Goal: Task Accomplishment & Management: Use online tool/utility

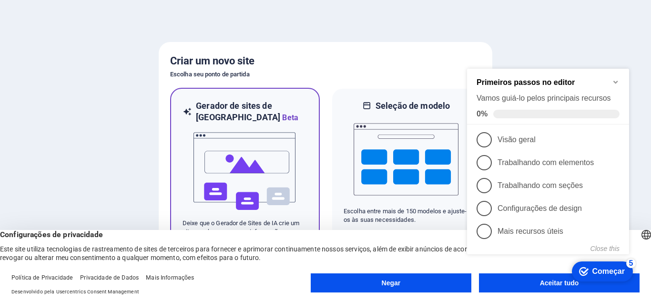
click at [281, 172] on img at bounding box center [244, 170] width 105 height 95
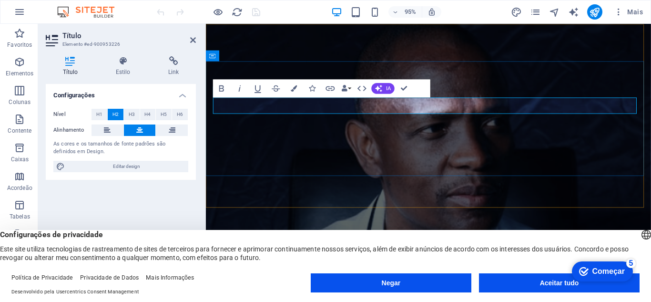
drag, startPoint x: 524, startPoint y: 109, endPoint x: 603, endPoint y: 112, distance: 79.2
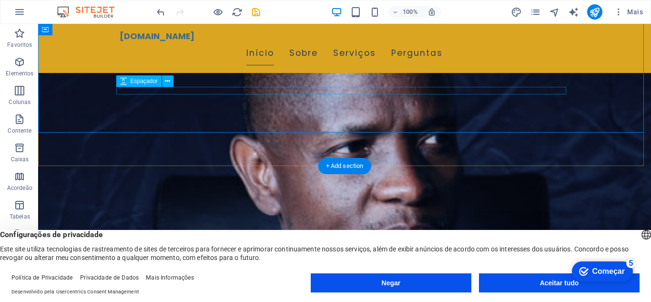
scroll to position [95, 0]
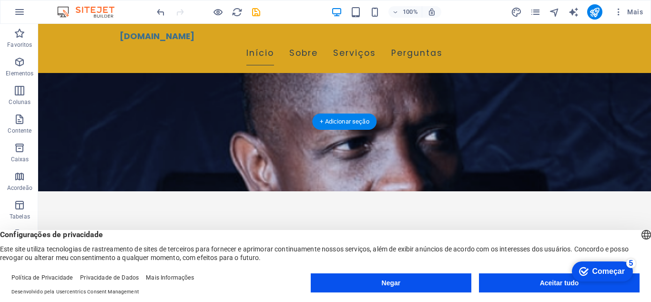
click at [399, 103] on figure at bounding box center [344, 60] width 613 height 263
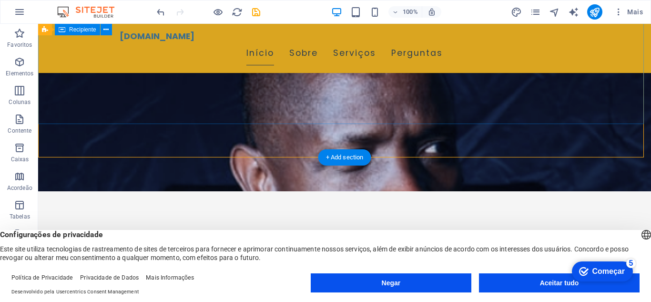
scroll to position [0, 0]
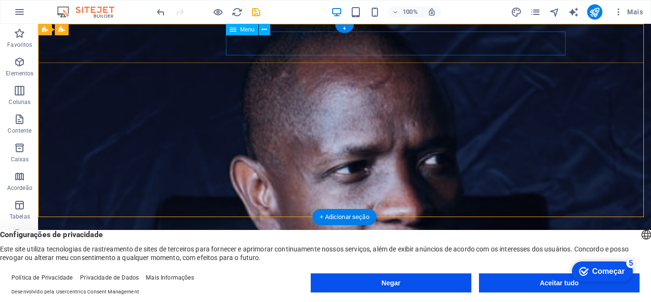
click at [533, 287] on nav "Início Sobre Serviços Perguntas" at bounding box center [345, 299] width 450 height 24
click at [598, 269] on div "sebastiaocordeiro.adv.br Início Sobre Serviços Perguntas" at bounding box center [344, 293] width 613 height 49
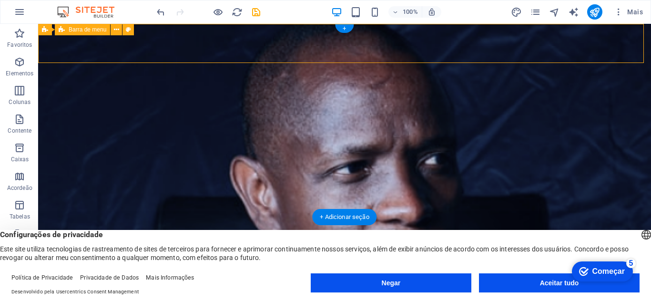
click at [598, 269] on div "sebastiaocordeiro.adv.br Início Sobre Serviços Perguntas" at bounding box center [344, 293] width 613 height 49
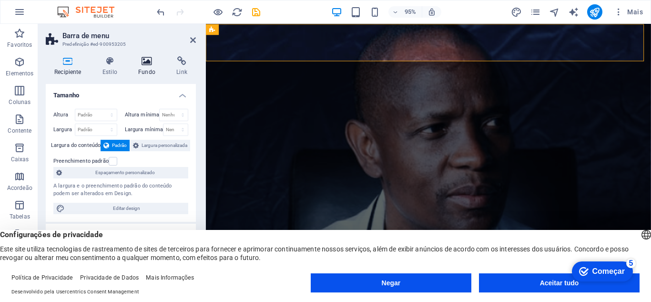
click at [144, 62] on icon at bounding box center [147, 61] width 34 height 10
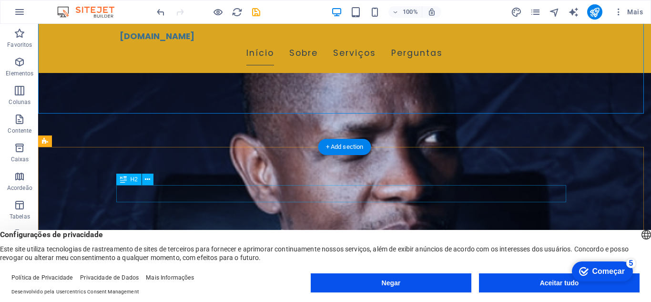
scroll to position [95, 0]
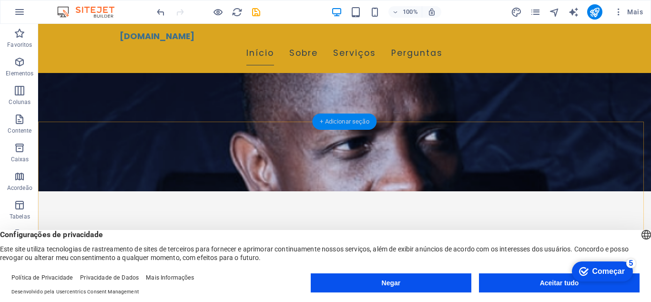
click at [353, 121] on font "+ Adicionar seção" at bounding box center [344, 121] width 49 height 7
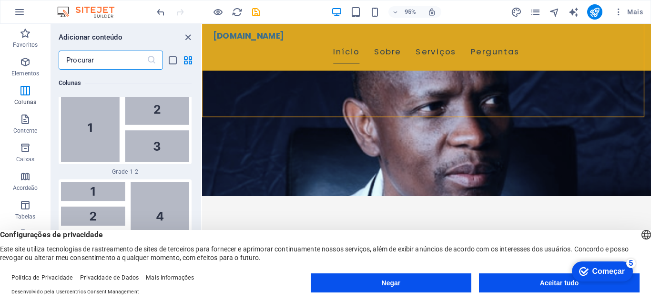
scroll to position [2249, 0]
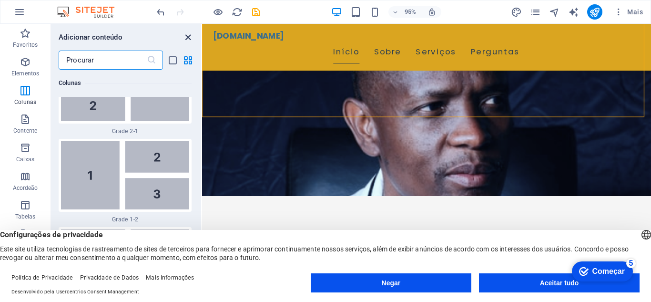
click at [186, 36] on icon "fechar painel" at bounding box center [187, 37] width 11 height 11
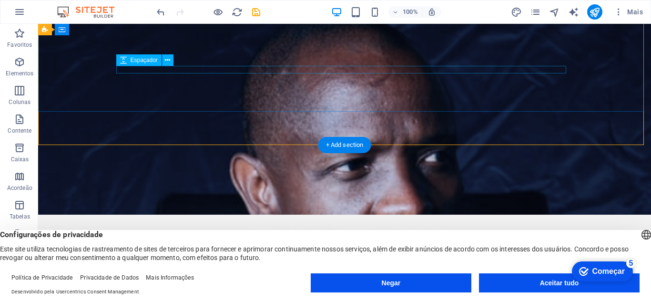
scroll to position [0, 0]
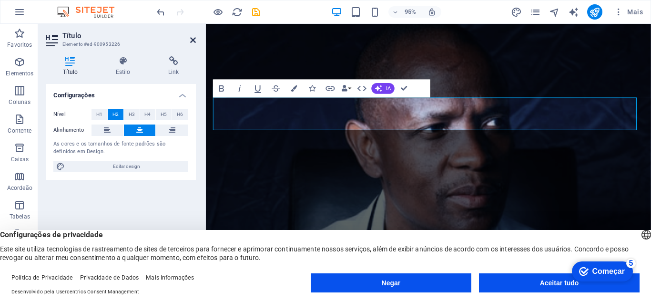
click at [194, 40] on icon at bounding box center [193, 40] width 6 height 8
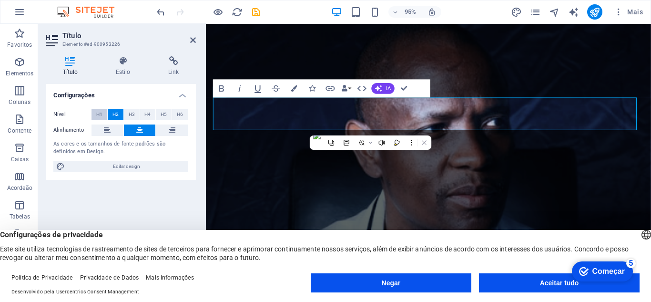
click at [98, 114] on font "H1" at bounding box center [99, 113] width 6 height 5
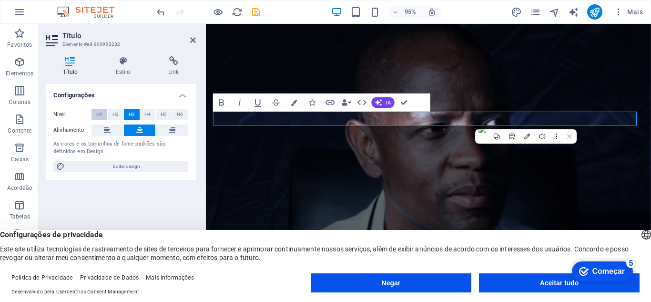
click at [102, 112] on font "H1" at bounding box center [99, 113] width 6 height 5
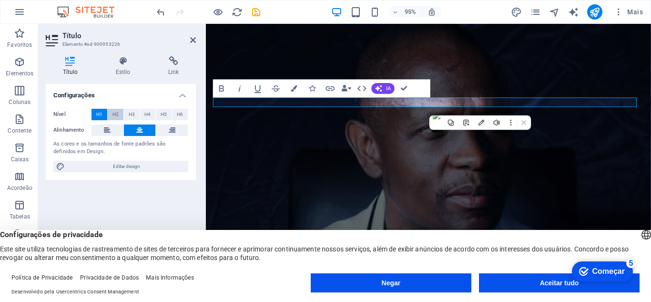
click at [113, 115] on font "H2" at bounding box center [115, 113] width 6 height 5
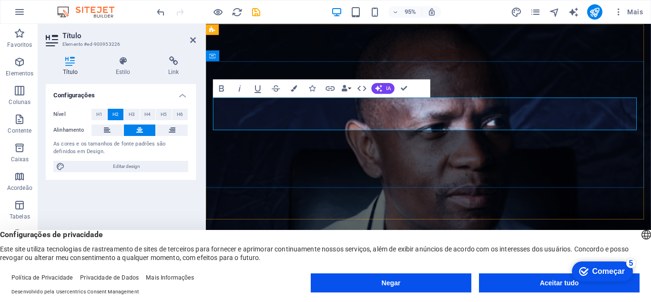
click at [300, 208] on figure at bounding box center [440, 162] width 468 height 276
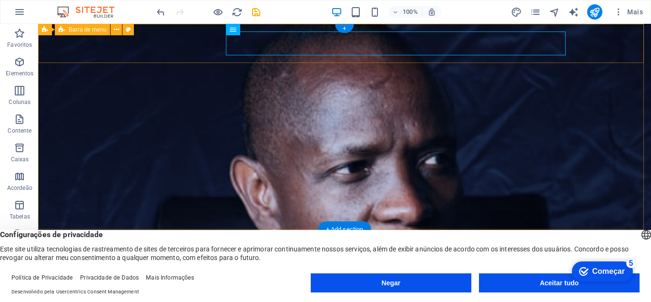
click at [593, 272] on div "sebastiaocordeiro.adv.br Início Sobre Serviços Perguntas" at bounding box center [344, 296] width 613 height 49
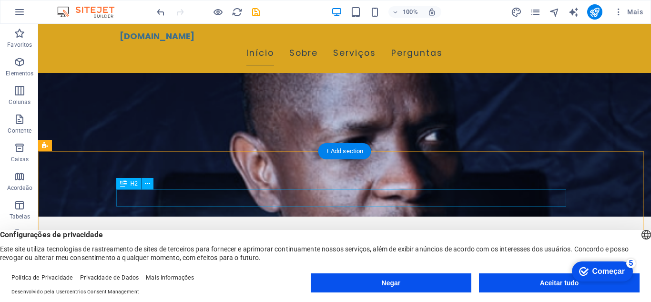
scroll to position [95, 0]
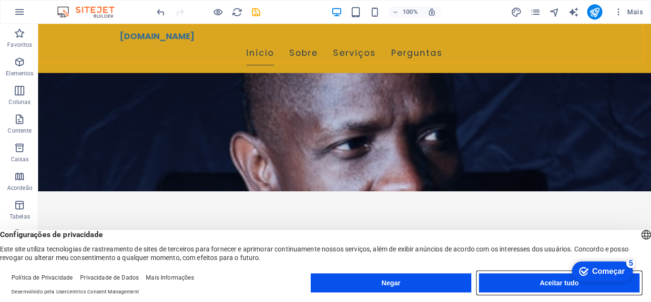
click at [520, 282] on button "Aceitar tudo" at bounding box center [559, 282] width 161 height 19
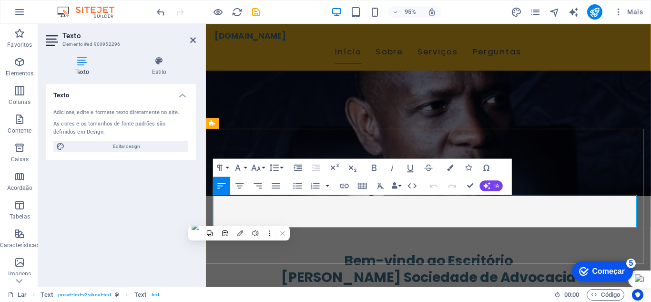
drag, startPoint x: 356, startPoint y: 208, endPoint x: 319, endPoint y: 210, distance: 37.2
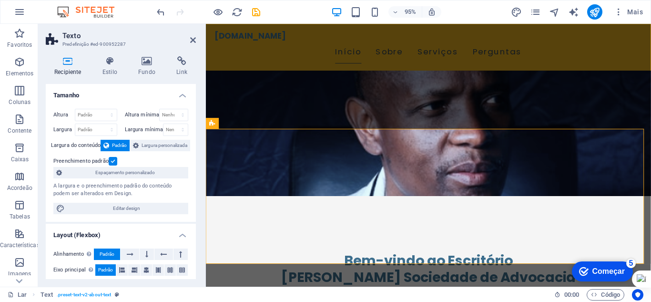
click at [264, 107] on figure at bounding box center [440, 67] width 468 height 276
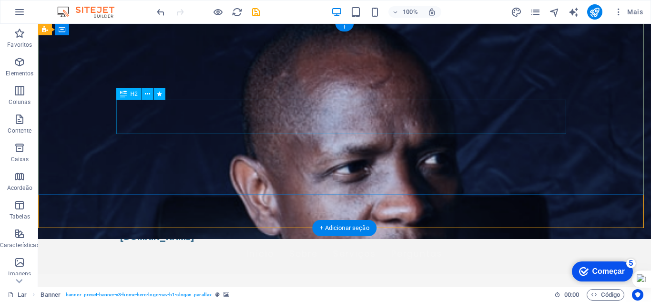
scroll to position [0, 0]
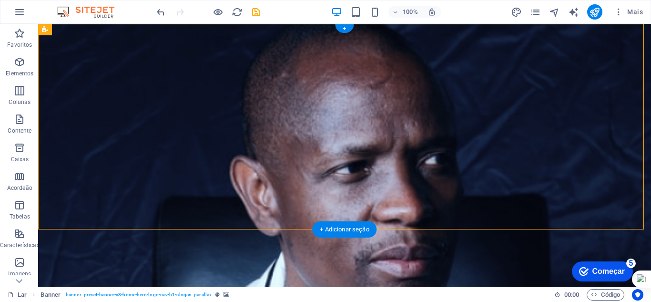
click at [226, 199] on figure at bounding box center [344, 155] width 613 height 263
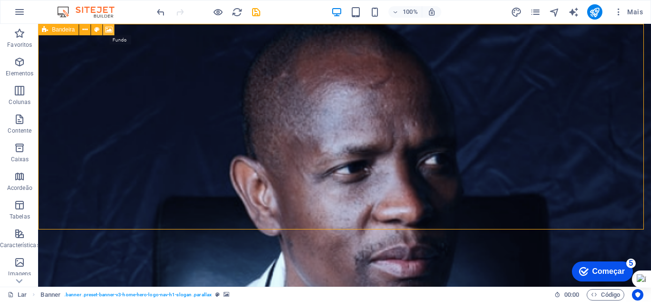
click at [107, 31] on icon at bounding box center [108, 30] width 7 height 10
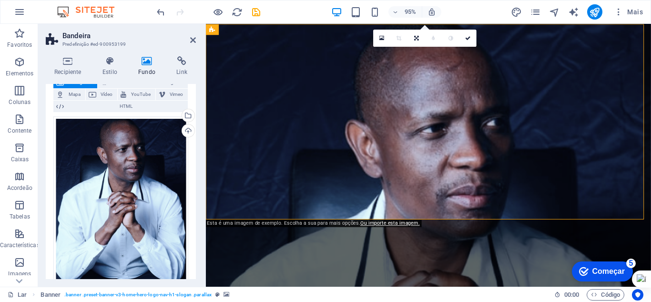
scroll to position [48, 0]
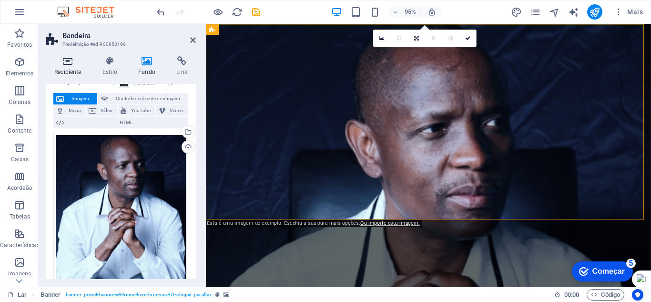
click at [71, 65] on icon at bounding box center [68, 61] width 44 height 10
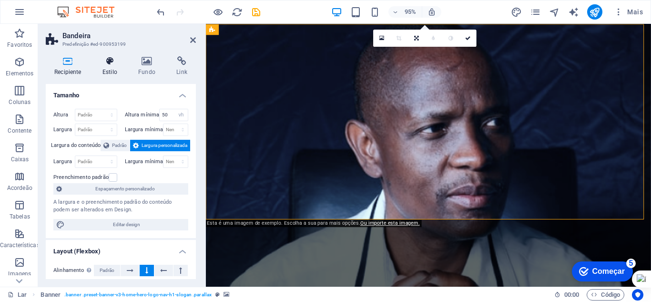
click at [110, 64] on icon at bounding box center [110, 61] width 32 height 10
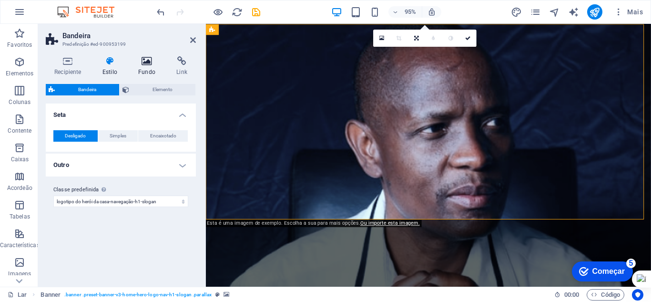
click at [147, 64] on icon at bounding box center [147, 61] width 34 height 10
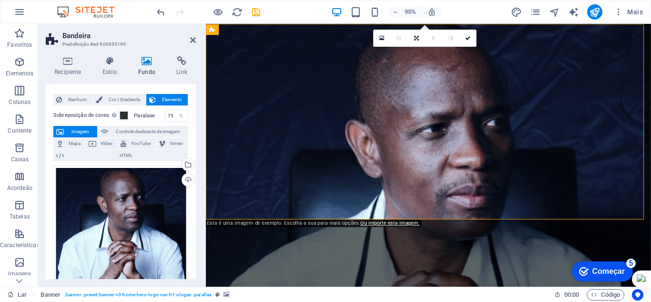
scroll to position [0, 0]
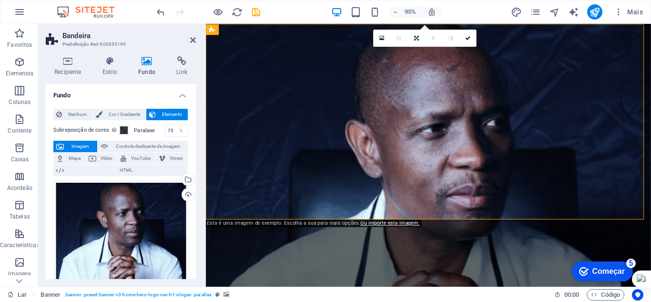
click at [83, 145] on font "Imagem" at bounding box center [80, 145] width 18 height 5
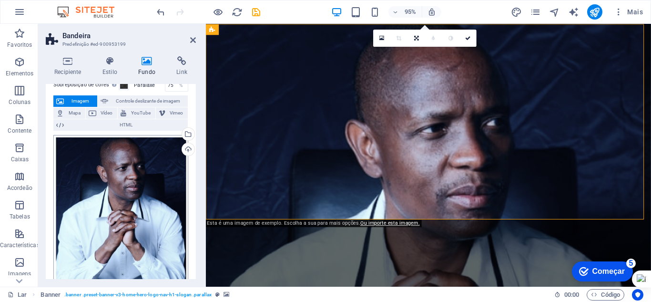
scroll to position [95, 0]
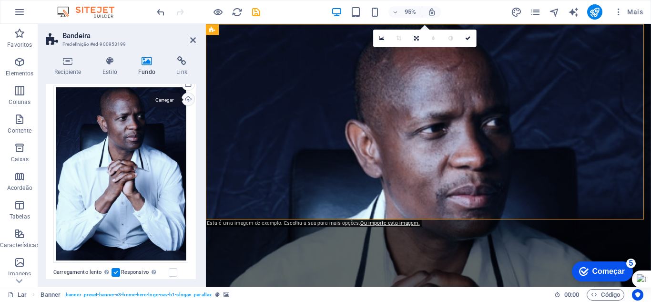
click at [190, 97] on div "Carregar" at bounding box center [187, 100] width 14 height 14
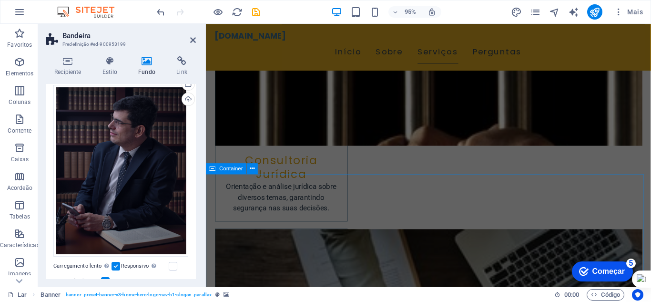
scroll to position [762, 0]
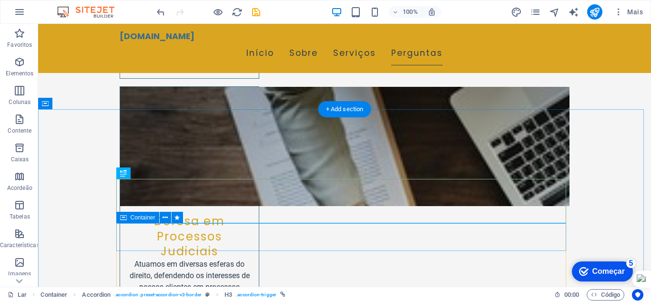
scroll to position [810, 0]
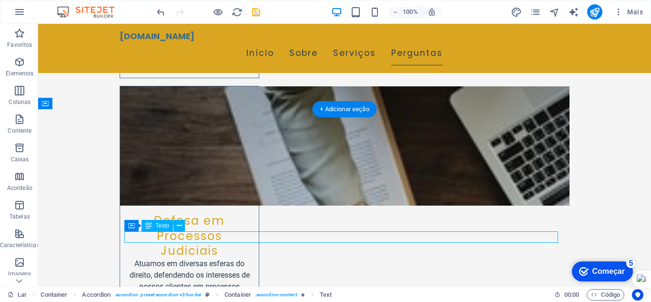
drag, startPoint x: 282, startPoint y: 234, endPoint x: 118, endPoint y: 245, distance: 163.8
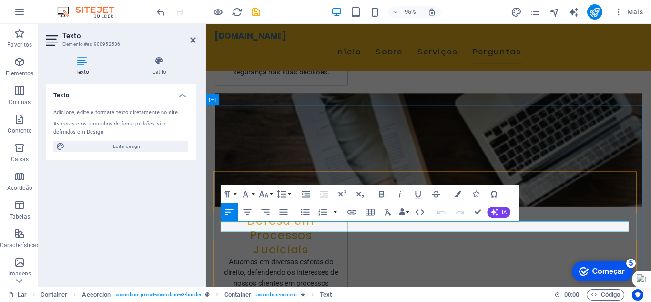
drag, startPoint x: 493, startPoint y: 237, endPoint x: 223, endPoint y: 236, distance: 269.7
drag, startPoint x: 324, startPoint y: 277, endPoint x: 486, endPoint y: 265, distance: 162.9
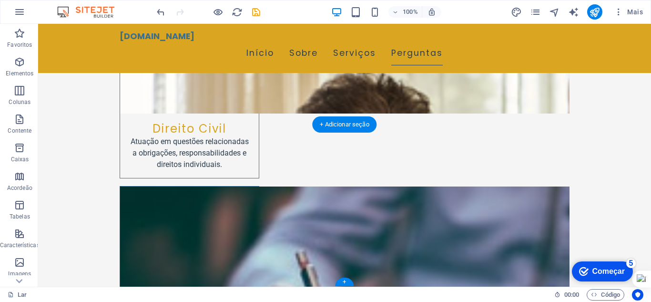
scroll to position [1334, 0]
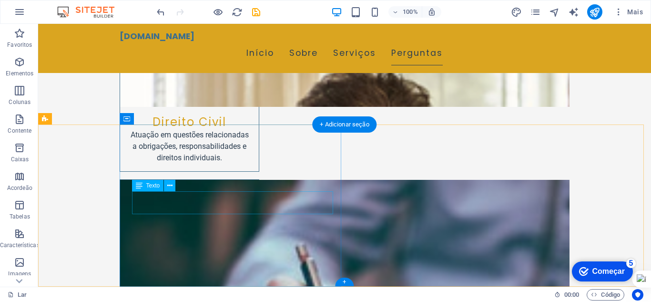
drag, startPoint x: 191, startPoint y: 199, endPoint x: 131, endPoint y: 198, distance: 59.1
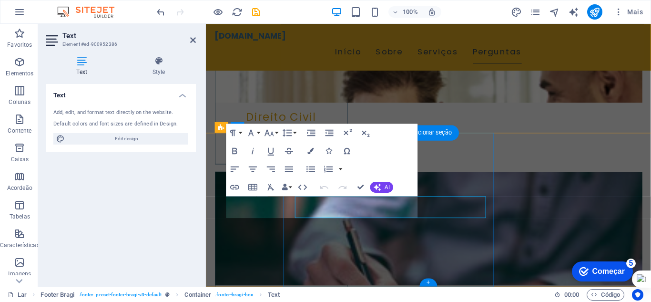
click at [180, 198] on div "Text Add, edit, and format text directly on the website. Default colors and fon…" at bounding box center [121, 181] width 150 height 195
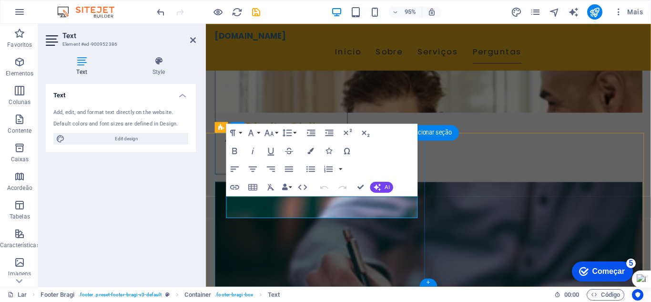
scroll to position [1320, 0]
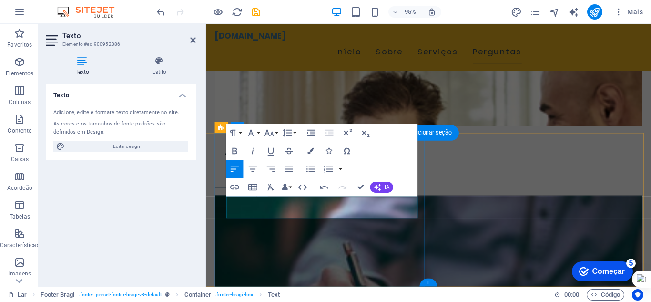
drag, startPoint x: 283, startPoint y: 210, endPoint x: 493, endPoint y: 234, distance: 211.0
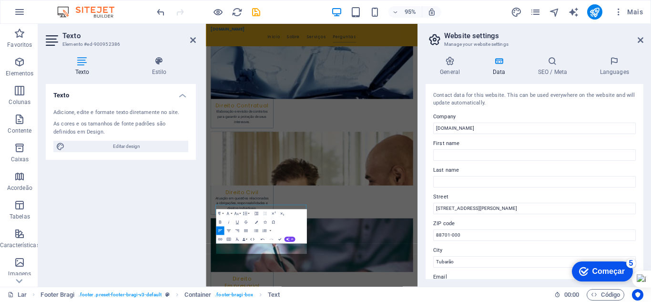
scroll to position [1100, 0]
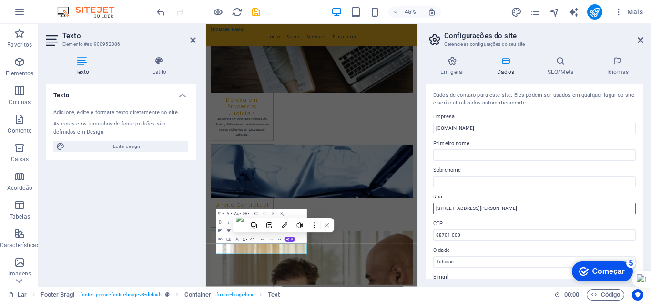
drag, startPoint x: 492, startPoint y: 208, endPoint x: 425, endPoint y: 209, distance: 67.7
click at [425, 209] on div "Em geral Dados SEO/Meta Idiomas Nome do site sebastiaocordeiro.adv.br Logotipo …" at bounding box center [534, 168] width 233 height 238
click at [511, 210] on input "Av. Marcolino Martins Cabral 1203, centro" at bounding box center [534, 207] width 202 height 11
type input "Av. [STREET_ADDRESS]"
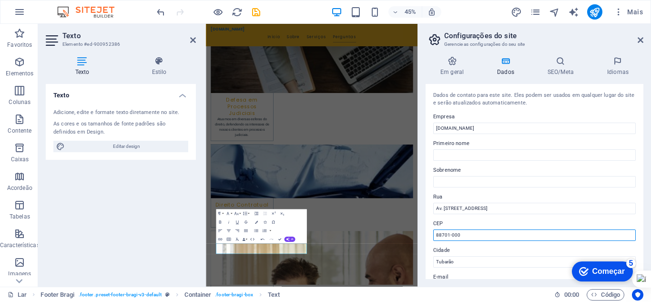
click at [494, 235] on input "88701-000" at bounding box center [534, 234] width 202 height 11
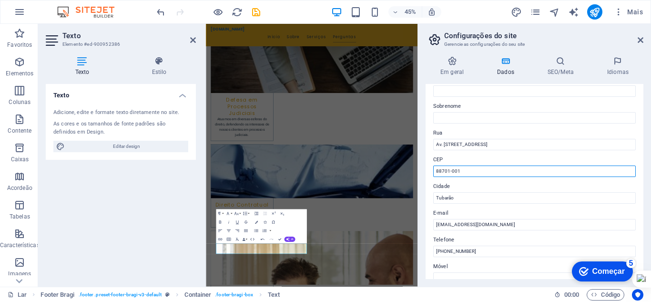
scroll to position [95, 0]
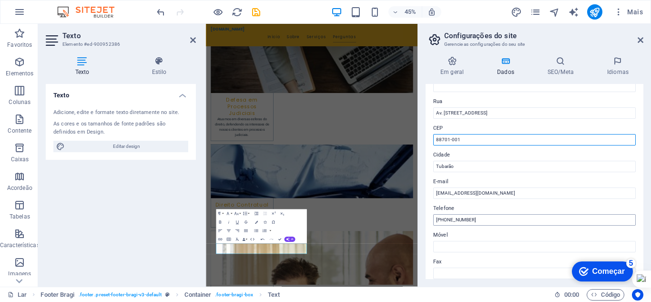
type input "88701-001"
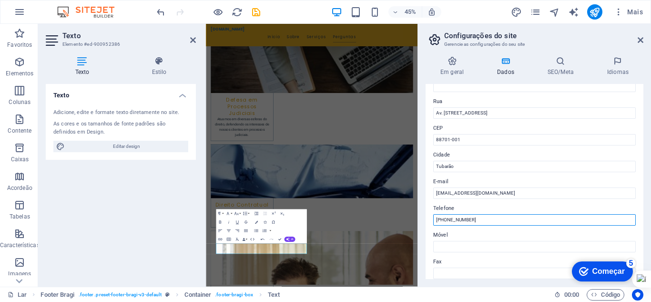
click at [467, 218] on input "(48) 1234-5678" at bounding box center [534, 219] width 202 height 11
drag, startPoint x: 474, startPoint y: 219, endPoint x: 446, endPoint y: 221, distance: 27.7
click at [446, 221] on input "(48) 1234-5678" at bounding box center [534, 219] width 202 height 11
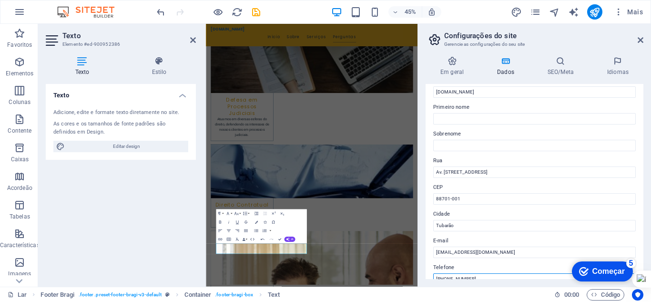
scroll to position [0, 0]
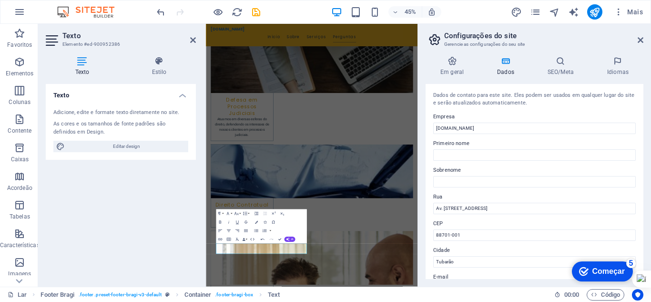
type input "[PHONE_NUMBER]"
click at [597, 269] on font "Começar" at bounding box center [608, 271] width 32 height 8
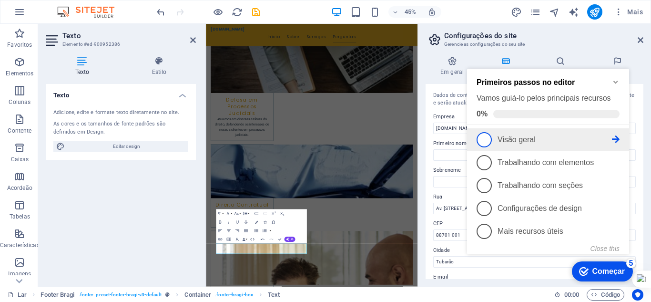
click at [509, 133] on link "1 Visão geral - incompleto" at bounding box center [547, 139] width 143 height 15
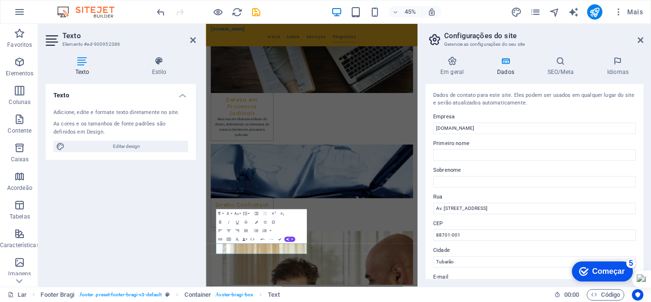
scroll to position [95, 0]
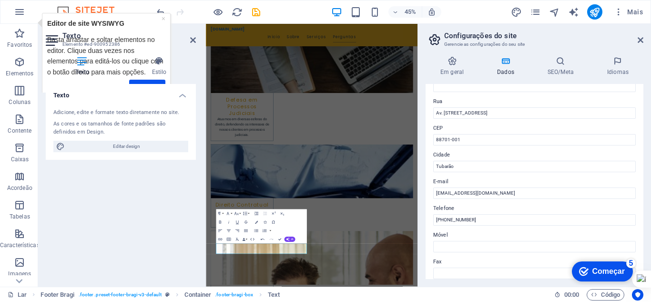
click at [590, 272] on div "checkmark Começar 5" at bounding box center [602, 271] width 46 height 10
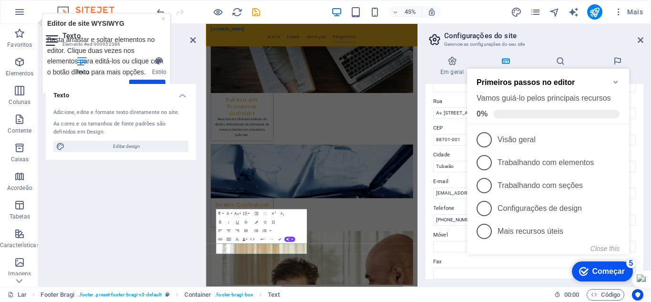
click at [575, 47] on h3 "Gerencie as configurações do seu site" at bounding box center [534, 44] width 180 height 9
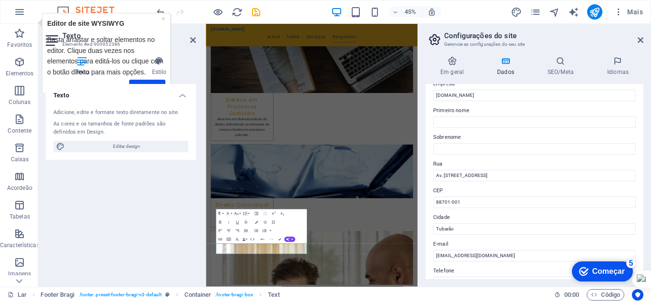
scroll to position [0, 0]
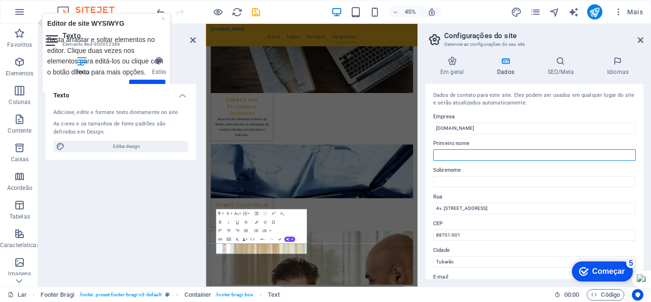
click at [555, 155] on input "Primeiro nome" at bounding box center [534, 154] width 202 height 11
click at [507, 68] on h4 "Dados" at bounding box center [507, 66] width 51 height 20
click at [635, 41] on header "Configurações do site Gerencie as configurações do seu site" at bounding box center [535, 36] width 216 height 25
click at [640, 41] on icon at bounding box center [640, 40] width 6 height 8
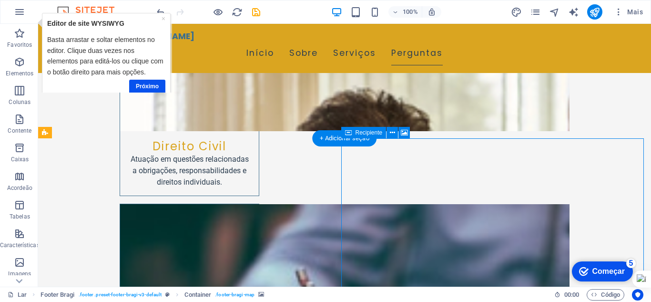
select select "px"
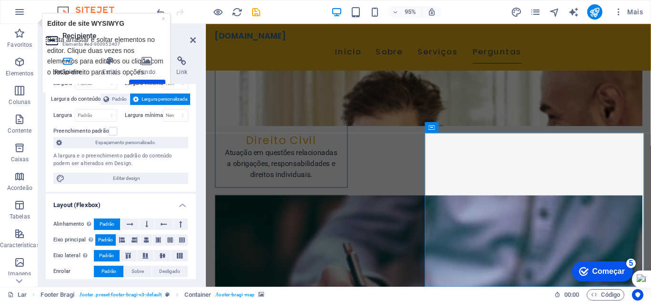
scroll to position [0, 0]
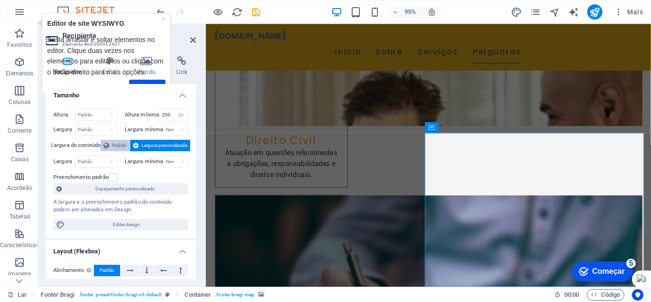
click at [121, 145] on font "Padrão" at bounding box center [119, 144] width 15 height 5
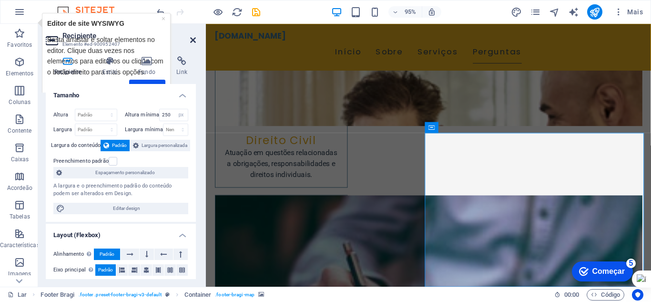
click at [193, 41] on icon at bounding box center [193, 40] width 6 height 8
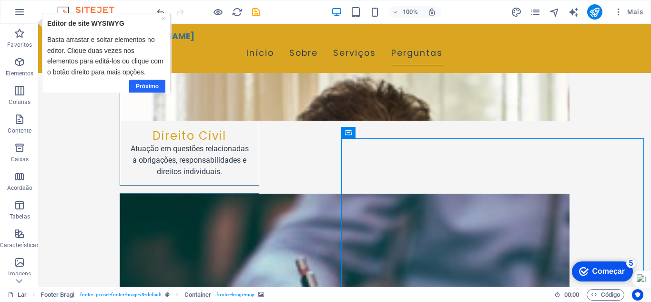
click at [152, 88] on font "Próximo" at bounding box center [146, 86] width 23 height 7
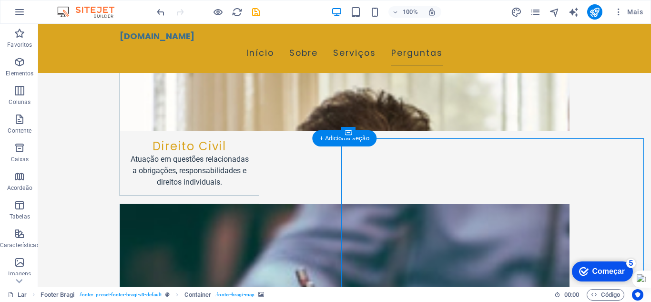
select select "px"
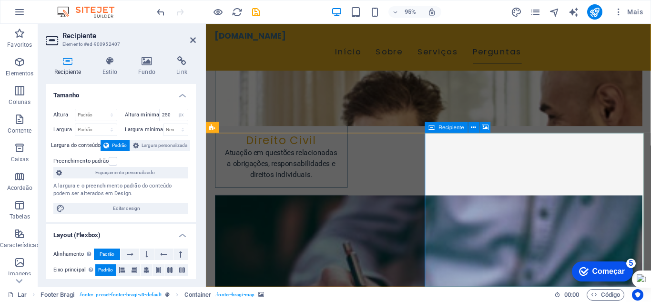
drag, startPoint x: 194, startPoint y: 42, endPoint x: 168, endPoint y: 27, distance: 30.7
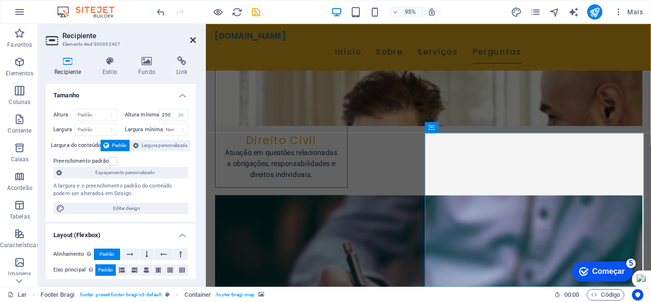
click at [194, 42] on icon at bounding box center [193, 40] width 6 height 8
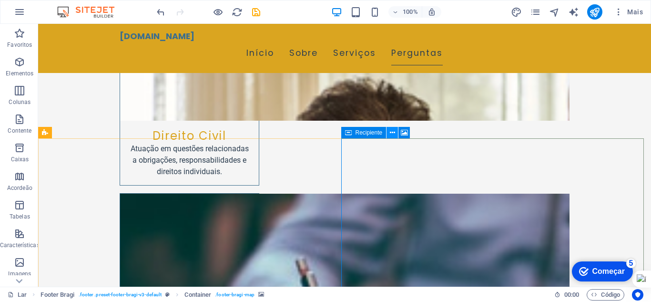
click at [390, 135] on icon at bounding box center [392, 133] width 5 height 10
click at [367, 139] on font "+ Adicionar seção" at bounding box center [344, 137] width 49 height 7
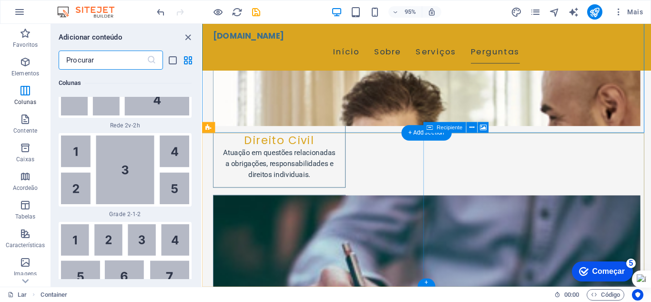
scroll to position [3043, 0]
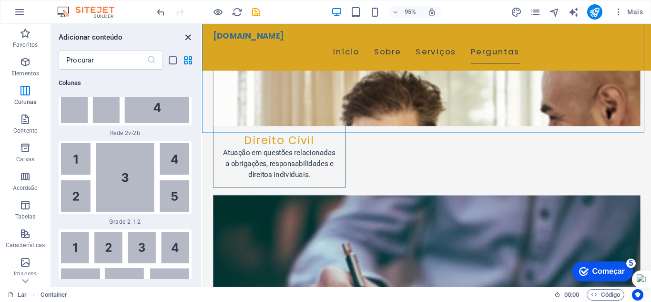
click at [191, 39] on icon "fechar painel" at bounding box center [187, 37] width 11 height 11
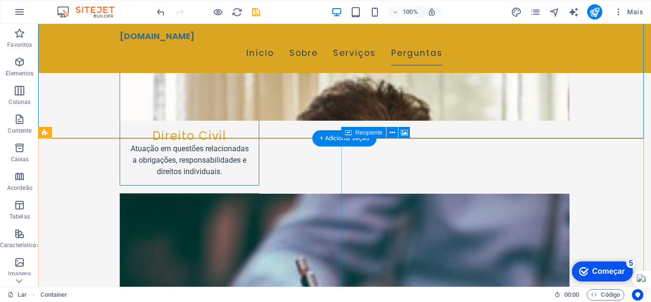
select select "px"
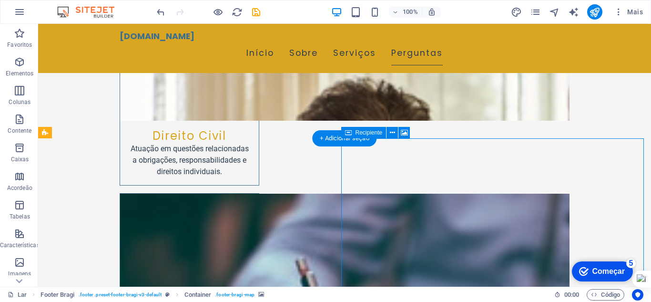
select select "px"
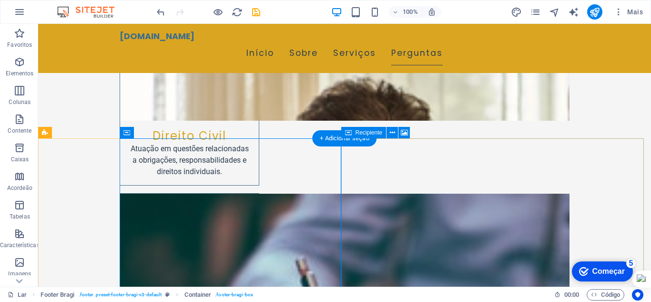
select select "px"
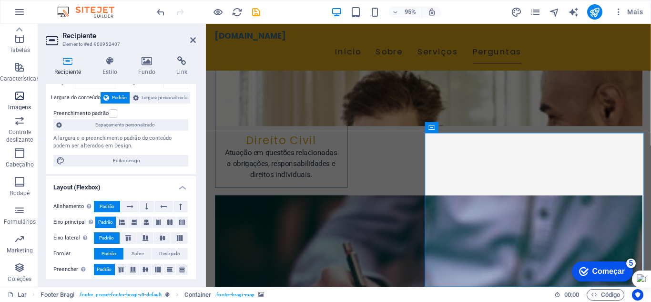
scroll to position [119, 0]
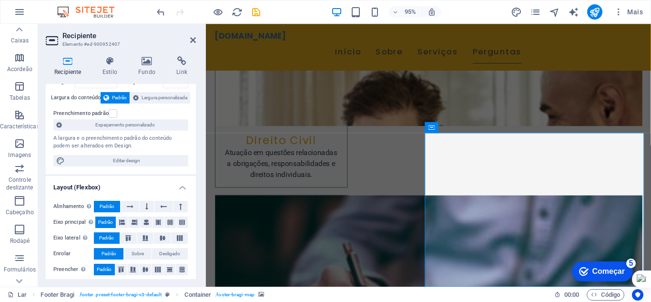
click at [607, 273] on font "Começar" at bounding box center [608, 271] width 32 height 8
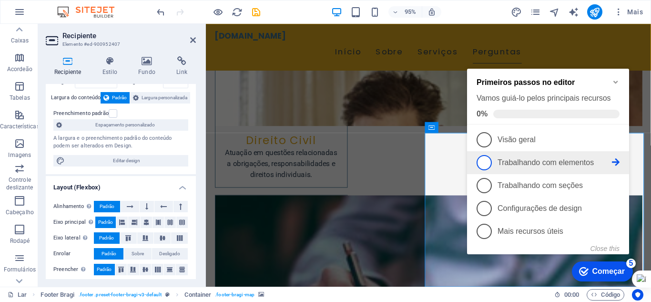
click at [539, 160] on font "Trabalhando com elementos" at bounding box center [545, 162] width 96 height 8
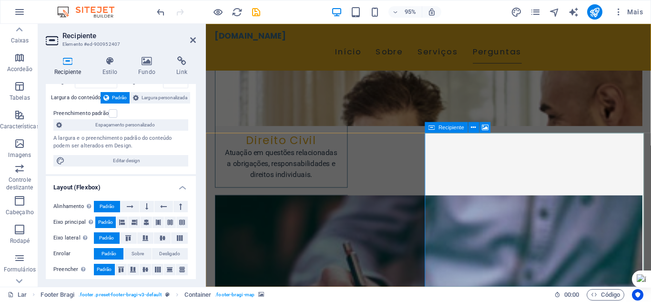
scroll to position [0, 0]
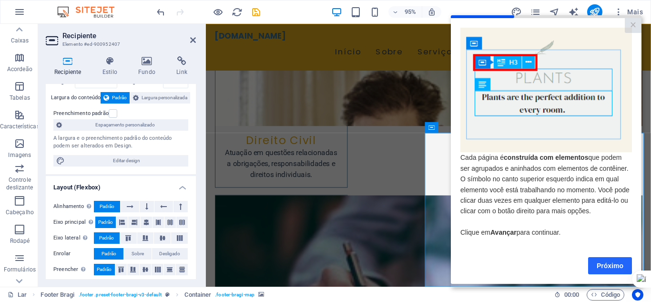
click at [604, 263] on link "Próximo" at bounding box center [610, 264] width 44 height 17
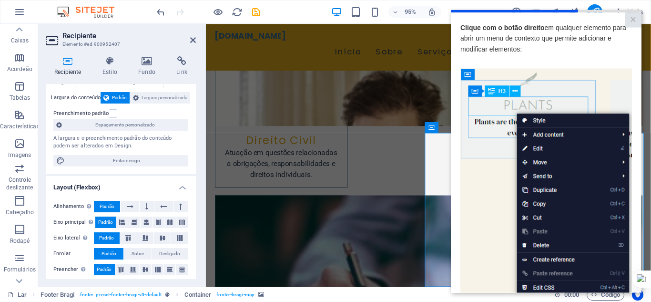
click at [504, 192] on img at bounding box center [546, 203] width 172 height 270
click at [628, 17] on link "×" at bounding box center [633, 19] width 17 height 15
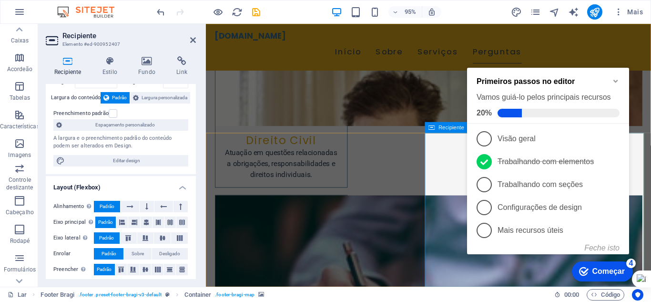
click at [432, 129] on icon at bounding box center [431, 126] width 6 height 11
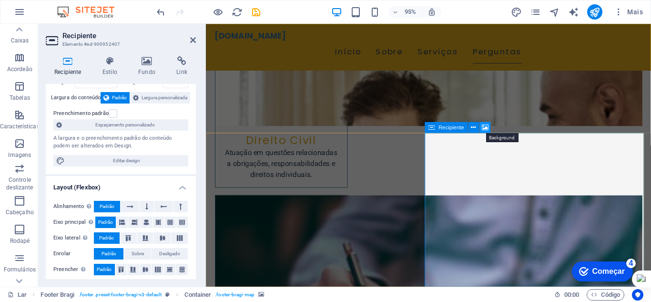
click at [485, 127] on icon at bounding box center [485, 127] width 7 height 10
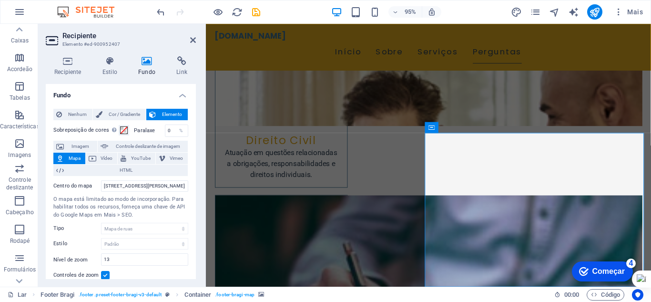
click at [70, 159] on font "Mapa" at bounding box center [75, 157] width 12 height 5
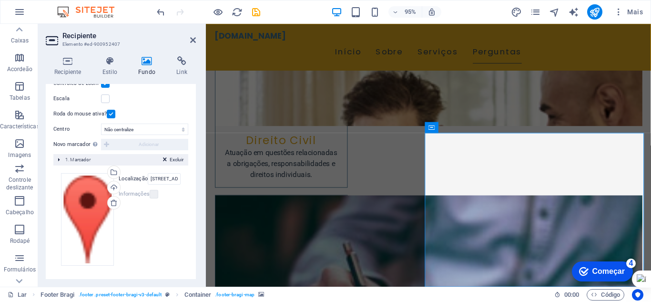
scroll to position [193, 0]
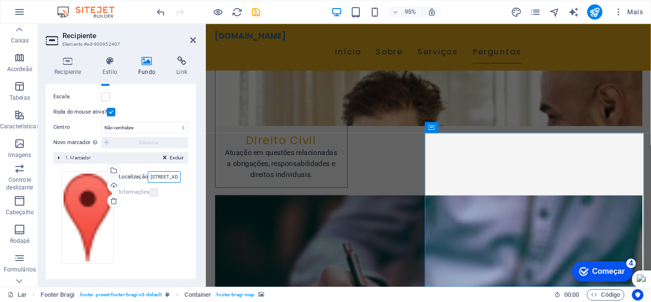
click at [159, 178] on input "Rua João Pessoa, 123, 88701-000 Tubarão" at bounding box center [164, 176] width 33 height 11
drag, startPoint x: 160, startPoint y: 177, endPoint x: 164, endPoint y: 180, distance: 5.4
click at [164, 180] on input "Rua João Pessoa, 123, 88701-000 Tubarão" at bounding box center [164, 176] width 33 height 11
click at [151, 176] on input "Rua João Pessoa, 123, 88701-000 Tubarão" at bounding box center [164, 176] width 33 height 11
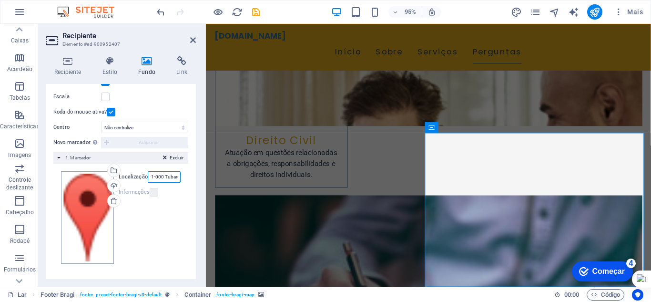
scroll to position [0, 74]
type input "Av. Marcolino Martins Cabral, 1203, 88701-001 Tubarão"
drag, startPoint x: 497, startPoint y: 225, endPoint x: 540, endPoint y: 226, distance: 42.9
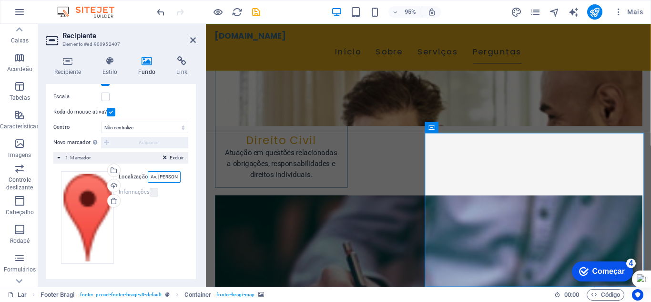
click at [173, 178] on input "Av. Marcolino Martins Cabral, 1203, 88701-001 Tubarão" at bounding box center [164, 176] width 33 height 11
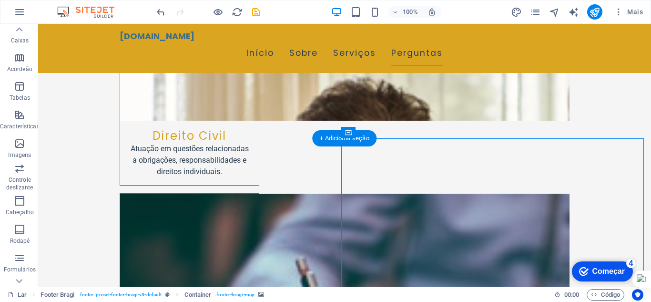
scroll to position [1334, 0]
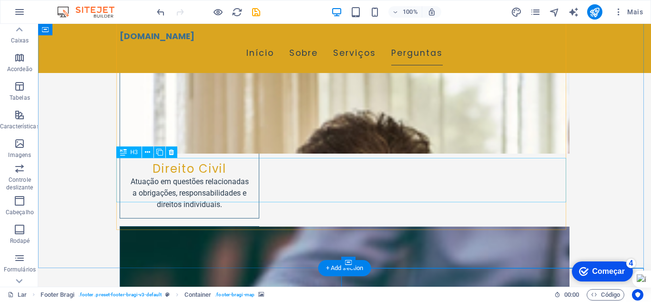
scroll to position [1096, 0]
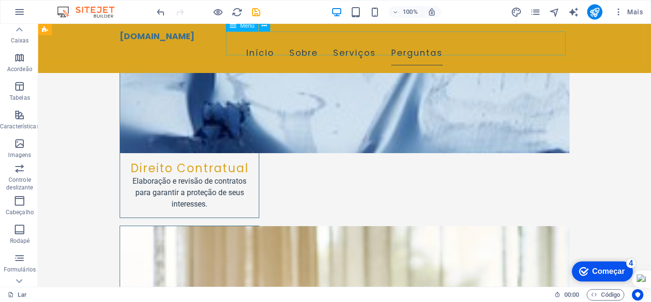
click at [412, 44] on nav "Início Sobre Serviços Perguntas" at bounding box center [345, 53] width 450 height 24
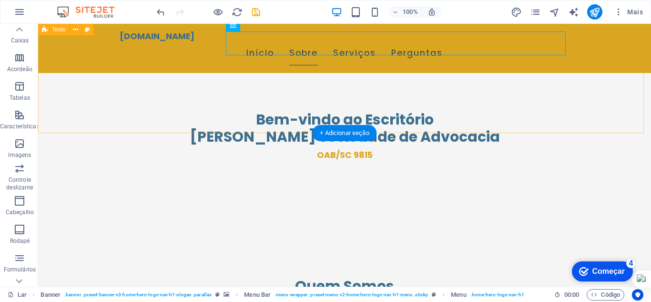
scroll to position [143, 0]
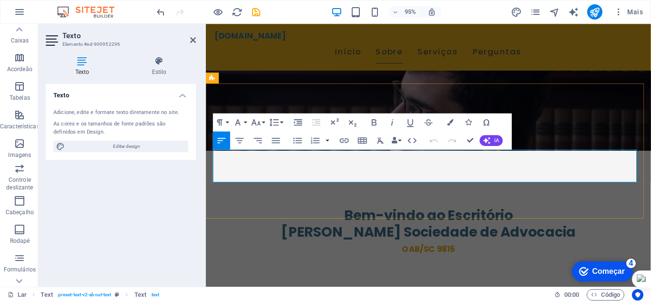
drag, startPoint x: 369, startPoint y: 161, endPoint x: 374, endPoint y: 161, distance: 5.7
click at [362, 170] on button at bounding box center [360, 175] width 12 height 12
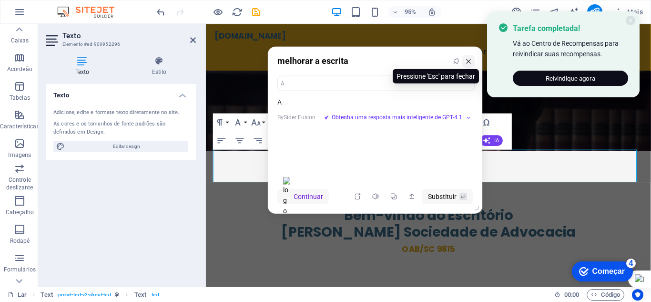
click at [467, 66] on button at bounding box center [468, 61] width 12 height 12
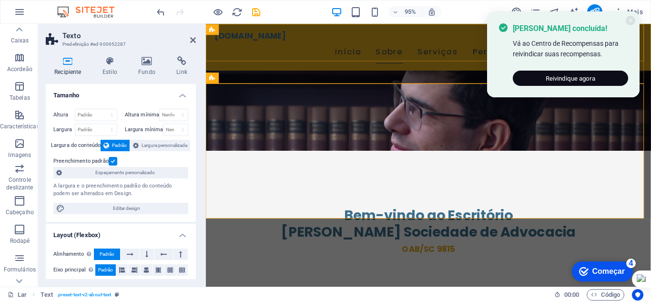
click at [342, 57] on div "sebastiaocordeiro.adv.br Início Sobre Serviços Perguntas" at bounding box center [440, 48] width 468 height 49
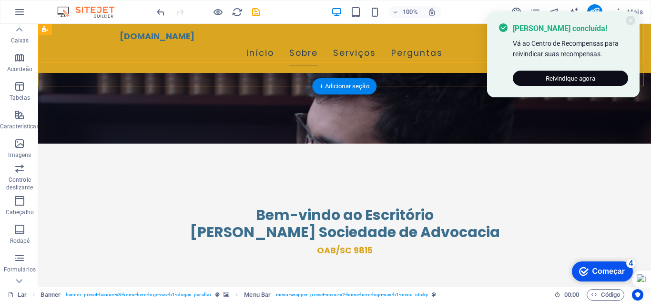
click at [206, 59] on div "sebastiaocordeiro.adv.br Início Sobre Serviços Perguntas" at bounding box center [344, 48] width 613 height 49
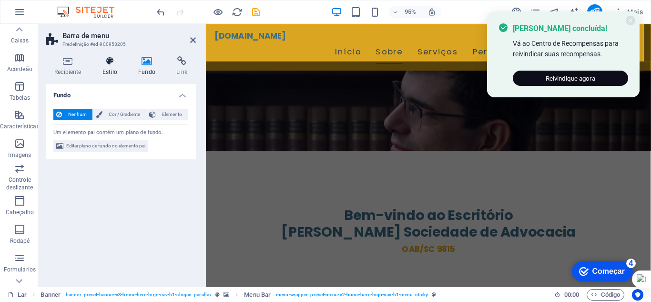
click at [108, 69] on font "Estilo" at bounding box center [109, 72] width 15 height 7
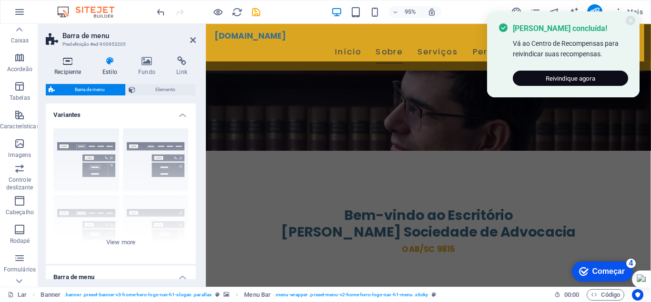
click at [69, 65] on icon at bounding box center [68, 61] width 44 height 10
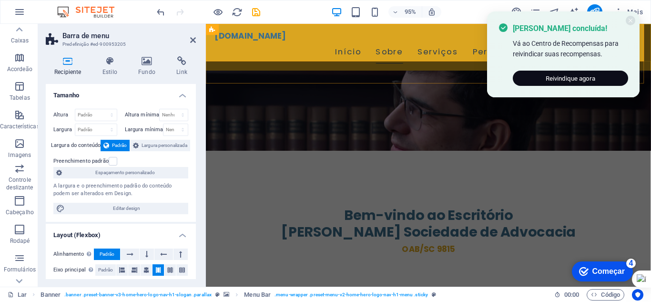
click at [312, 54] on div "sebastiaocordeiro.adv.br Início Sobre Serviços Perguntas" at bounding box center [440, 48] width 468 height 49
click at [260, 31] on icon at bounding box center [261, 29] width 5 height 10
select select "preset-banner-v3-home-hero-logo-nav-h1-slogan"
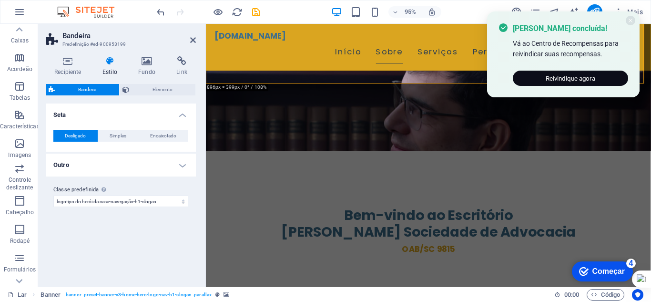
click at [119, 166] on h4 "Outro" at bounding box center [121, 164] width 150 height 23
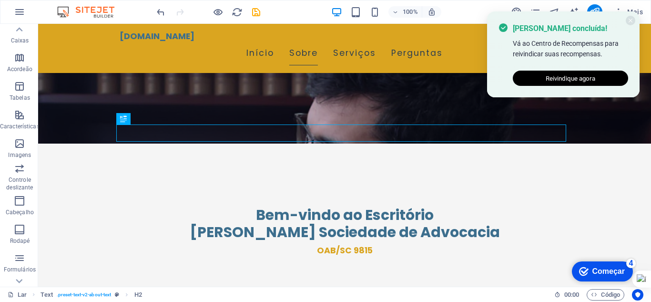
drag, startPoint x: 586, startPoint y: 79, endPoint x: 609, endPoint y: 80, distance: 22.4
click at [609, 80] on button "Reivindique agora" at bounding box center [570, 78] width 115 height 15
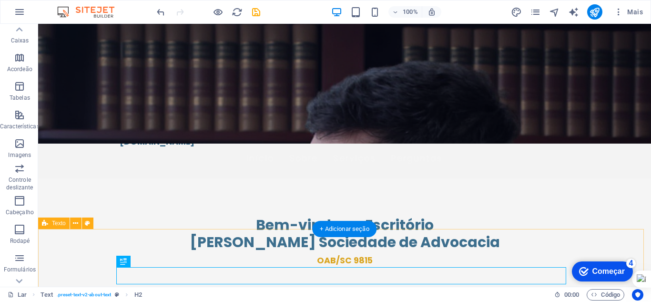
scroll to position [0, 0]
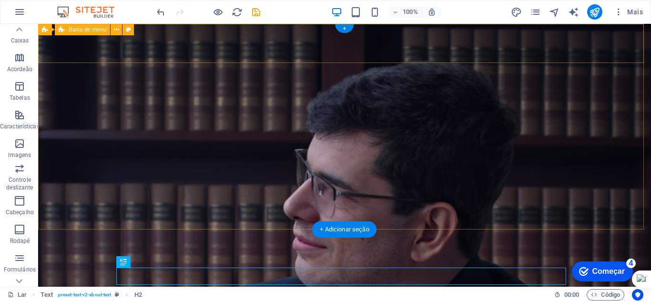
click at [105, 272] on div "sebastiaocordeiro.adv.br Início Sobre Serviços Perguntas" at bounding box center [344, 296] width 613 height 49
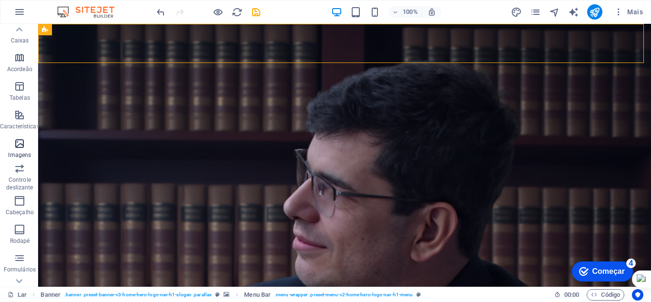
click at [17, 143] on icon "button" at bounding box center [19, 143] width 11 height 11
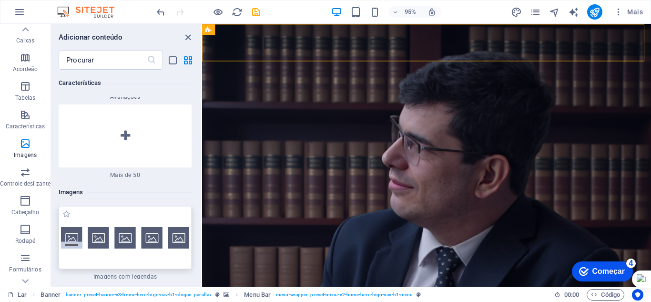
click at [70, 227] on img at bounding box center [125, 237] width 128 height 21
click at [202, 130] on div "Drag here to replace the existing content. Press “Ctrl” if you want to create a…" at bounding box center [426, 155] width 449 height 263
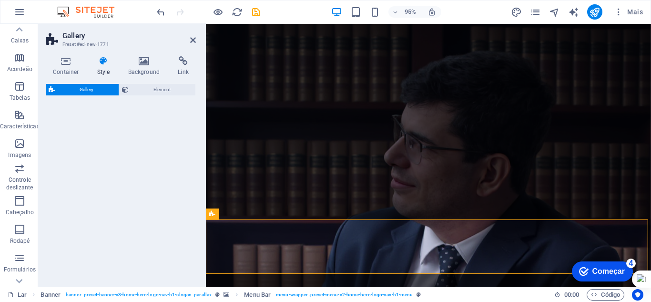
select select "rem"
select select "preset-gallery-v3-captions"
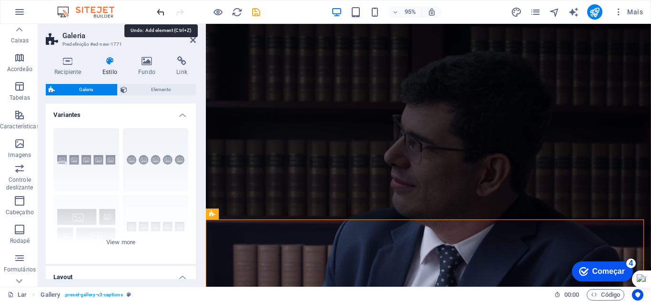
click at [161, 8] on icon "desfazer" at bounding box center [160, 12] width 11 height 11
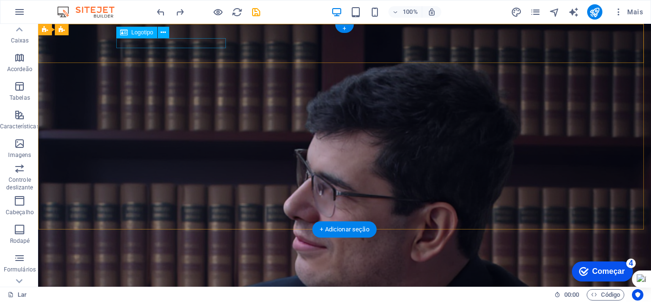
click at [143, 280] on div "[DOMAIN_NAME]" at bounding box center [345, 285] width 450 height 10
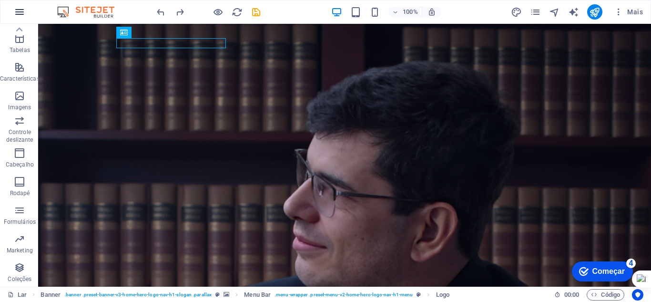
click at [20, 14] on icon "button" at bounding box center [19, 11] width 11 height 11
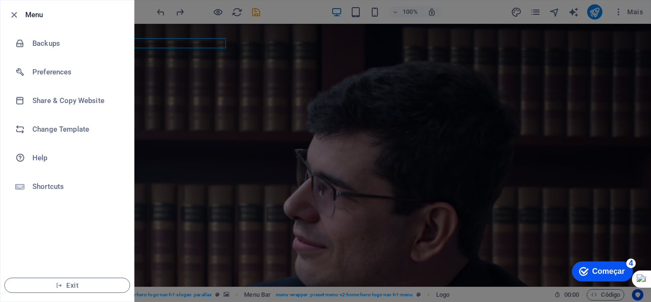
click at [157, 200] on div at bounding box center [325, 151] width 651 height 302
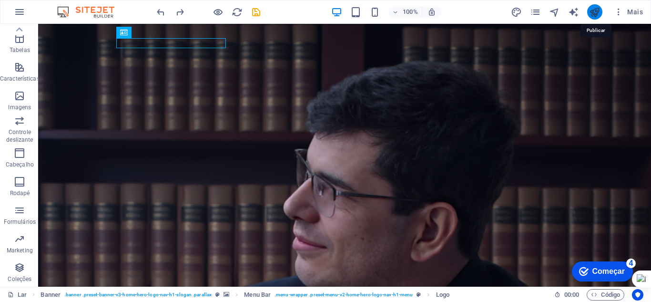
click at [596, 12] on icon "publicar" at bounding box center [594, 12] width 11 height 11
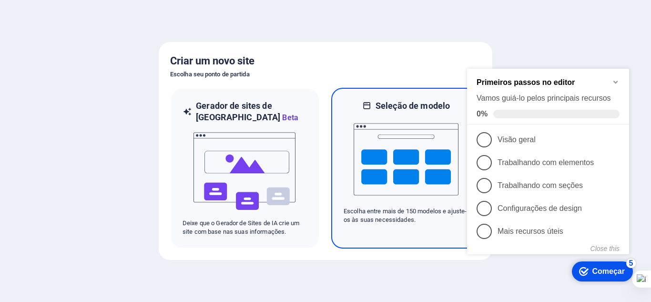
click at [417, 175] on img at bounding box center [406, 158] width 105 height 95
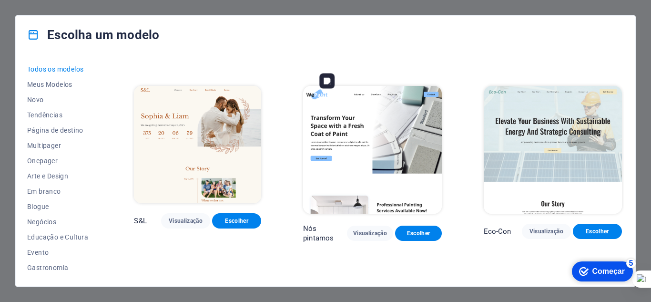
scroll to position [381, 0]
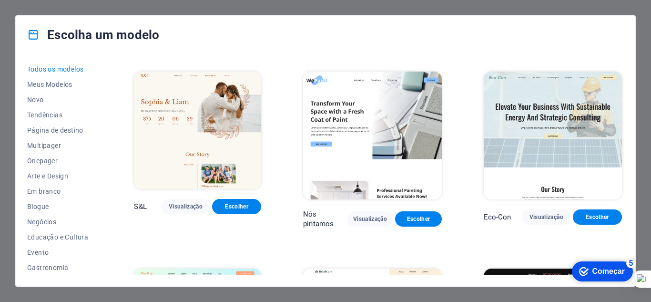
click at [642, 51] on div "Escolha um modelo Todos os modelos Meus Modelos Novo Tendências Página de desti…" at bounding box center [325, 151] width 651 height 302
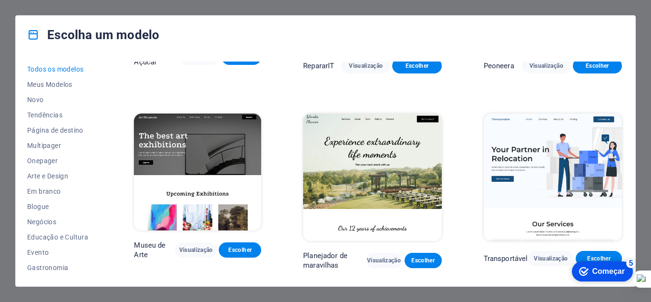
scroll to position [0, 0]
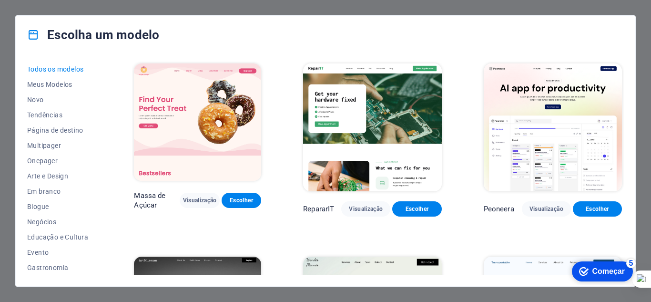
click at [632, 8] on div "Escolha um modelo Todos os modelos Meus Modelos Novo Tendências Página de desti…" at bounding box center [325, 151] width 651 height 302
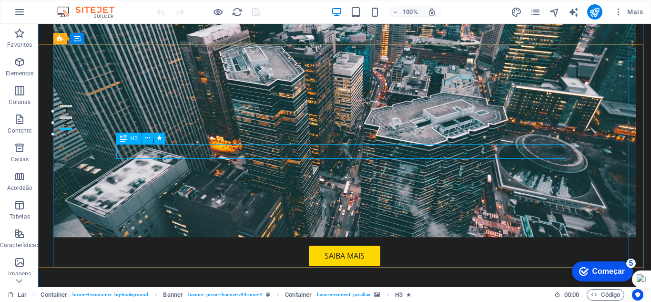
scroll to position [286, 0]
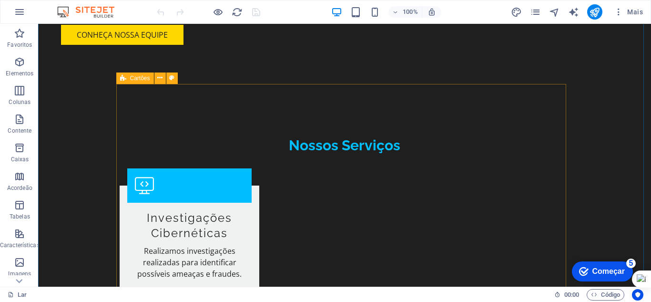
scroll to position [953, 0]
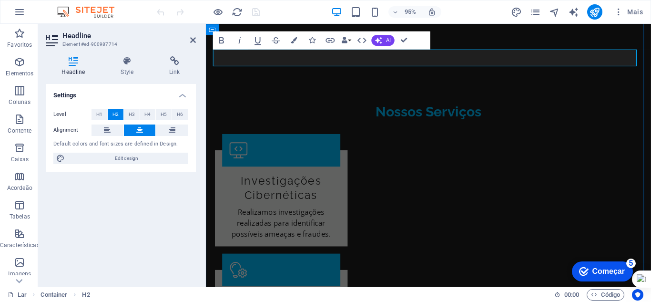
scroll to position [965, 0]
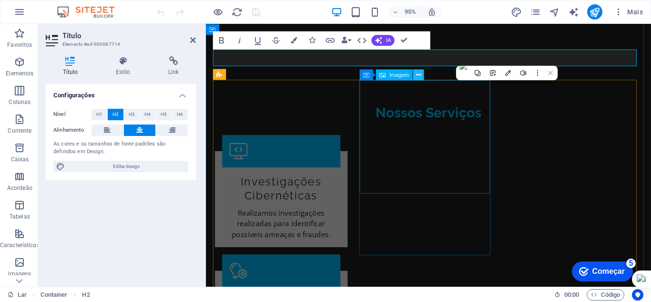
click at [417, 74] on icon at bounding box center [418, 75] width 5 height 10
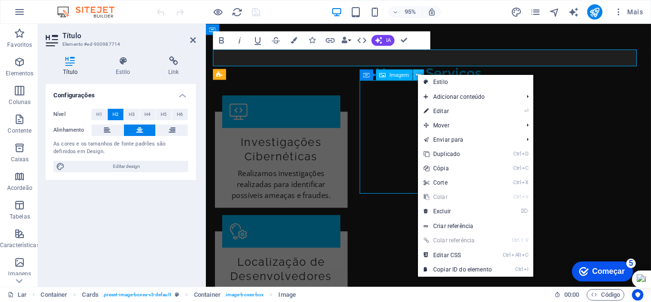
scroll to position [953, 0]
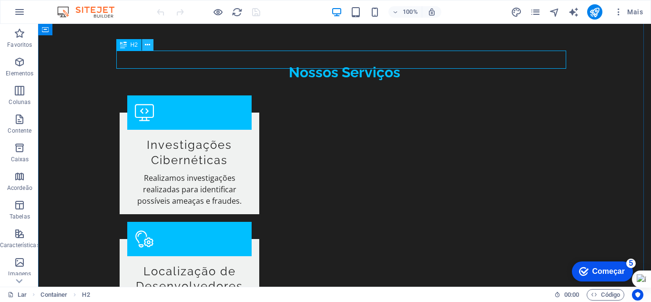
click at [146, 44] on icon at bounding box center [147, 45] width 5 height 10
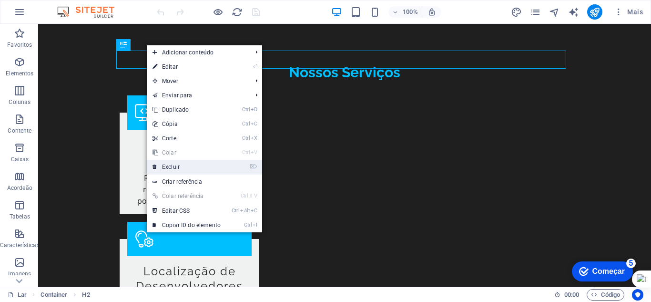
click at [169, 167] on font "Excluir" at bounding box center [171, 166] width 18 height 7
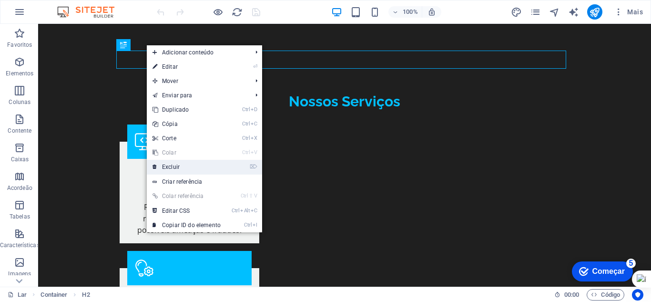
scroll to position [935, 0]
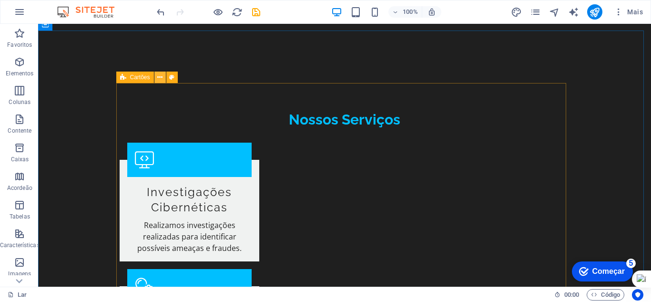
click at [158, 77] on icon at bounding box center [159, 77] width 5 height 10
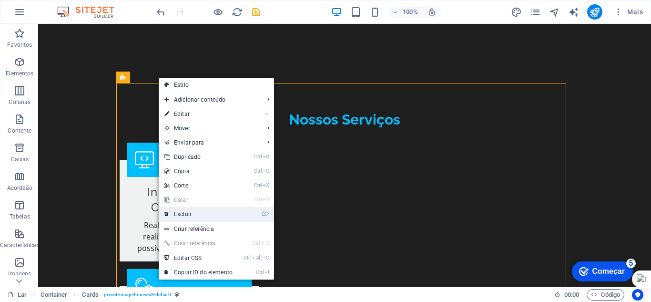
click at [186, 210] on link "⌦ Excluir" at bounding box center [199, 214] width 80 height 14
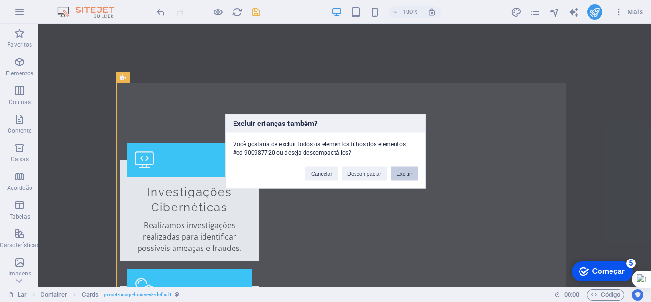
click at [402, 172] on font "Excluir" at bounding box center [404, 173] width 16 height 6
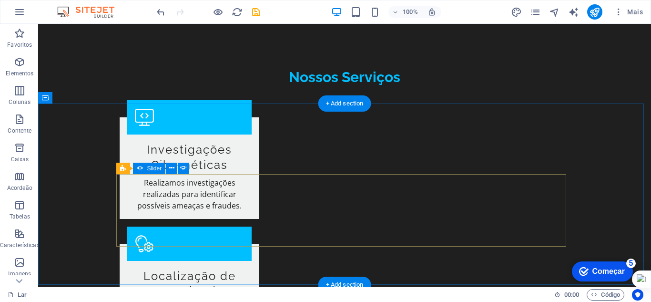
scroll to position [981, 0]
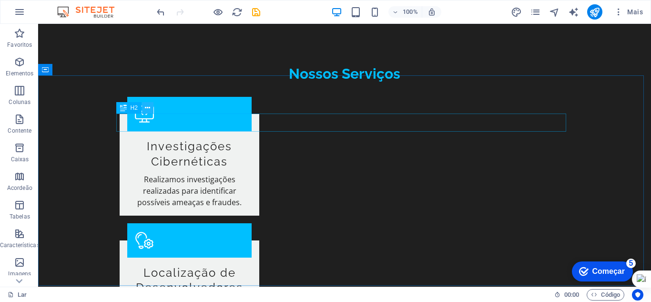
click at [146, 108] on icon at bounding box center [147, 108] width 5 height 10
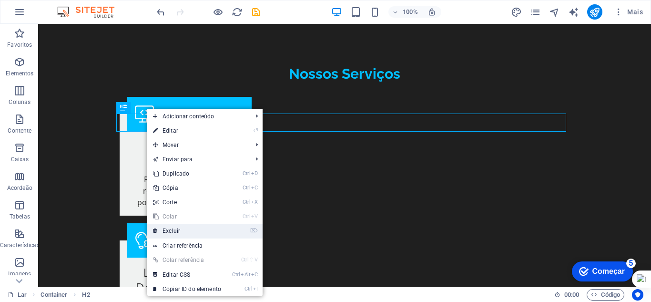
drag, startPoint x: 172, startPoint y: 232, endPoint x: 134, endPoint y: 208, distance: 44.5
click at [172, 232] on font "Excluir" at bounding box center [171, 230] width 18 height 7
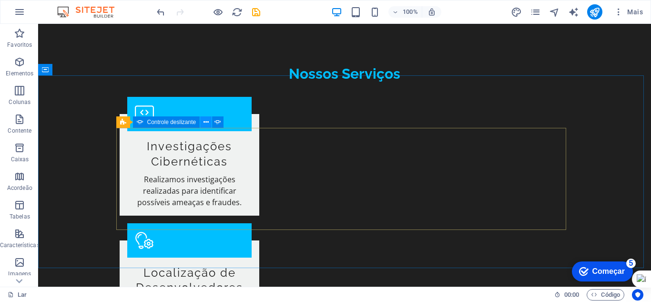
click at [205, 124] on icon at bounding box center [205, 122] width 5 height 10
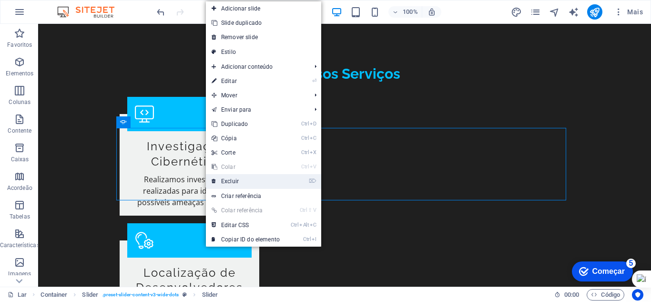
click at [237, 180] on font "Excluir" at bounding box center [230, 181] width 18 height 7
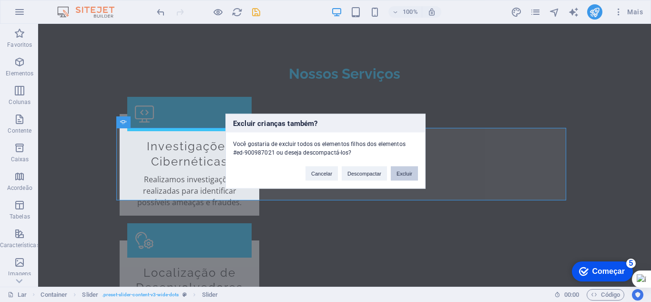
click at [399, 173] on font "Excluir" at bounding box center [404, 173] width 16 height 6
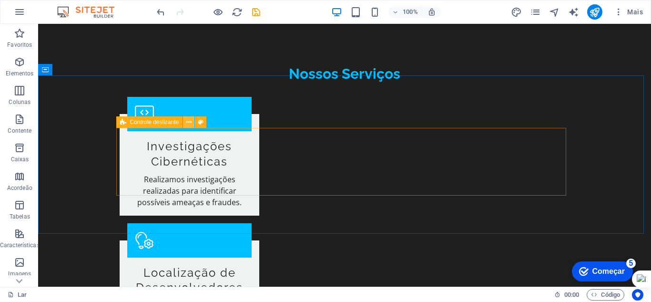
click at [190, 121] on icon at bounding box center [188, 122] width 5 height 10
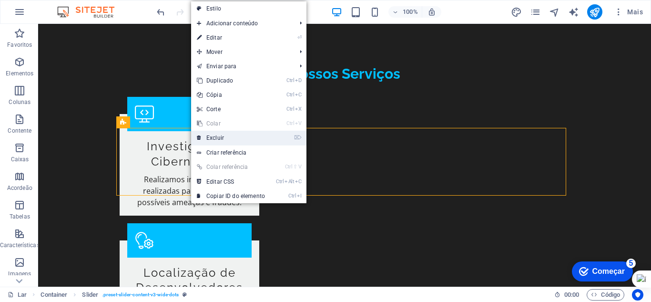
click at [218, 140] on font "Excluir" at bounding box center [215, 137] width 18 height 7
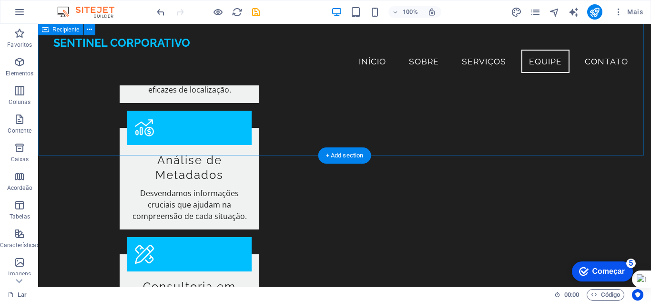
scroll to position [1158, 0]
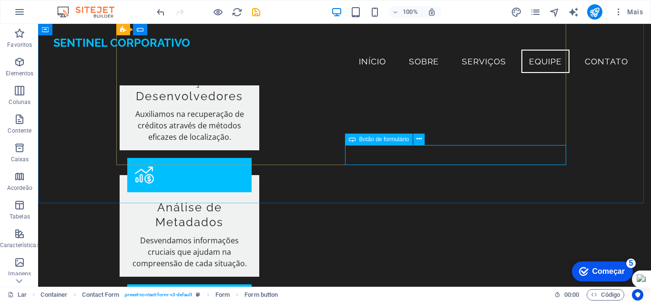
click at [395, 142] on font "Botão de formulário" at bounding box center [384, 139] width 50 height 7
click at [417, 140] on icon at bounding box center [418, 139] width 5 height 10
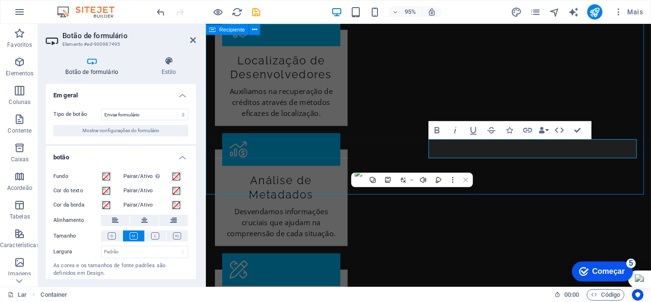
scroll to position [1206, 0]
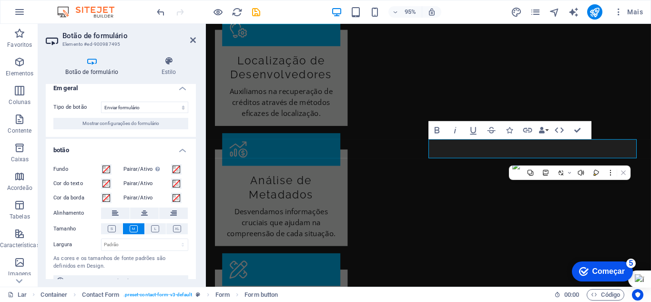
scroll to position [0, 0]
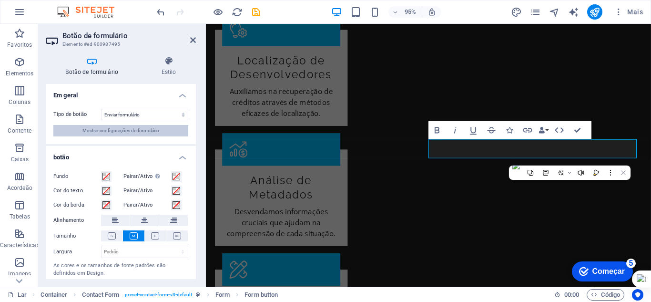
click at [161, 129] on button "Mostrar configurações do formulário" at bounding box center [120, 130] width 135 height 11
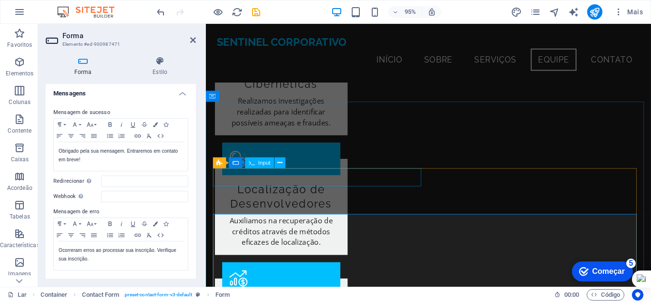
scroll to position [979, 0]
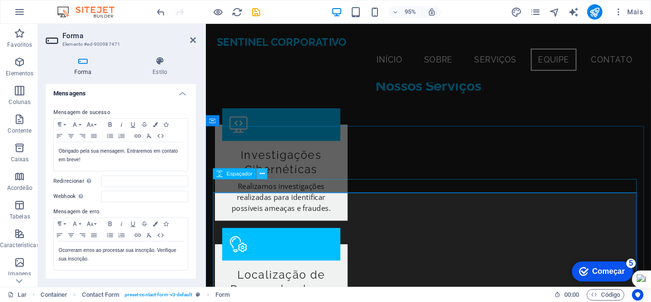
click at [263, 176] on icon at bounding box center [262, 174] width 5 height 10
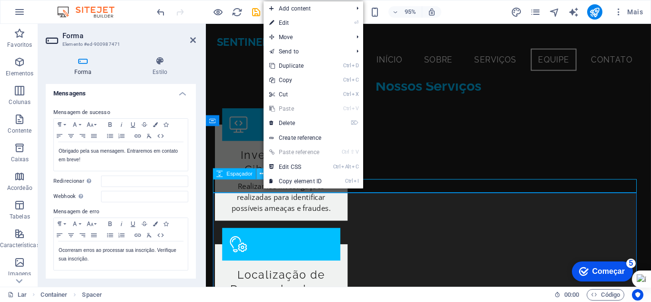
scroll to position [1015, 0]
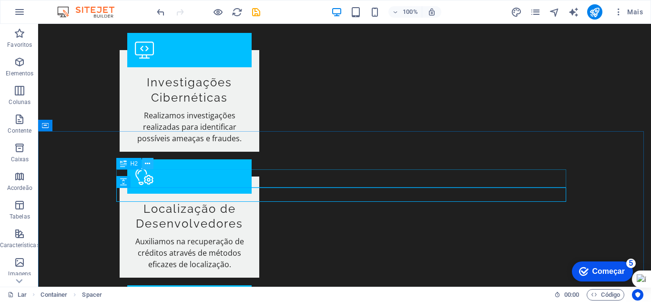
click at [152, 162] on button at bounding box center [147, 163] width 11 height 11
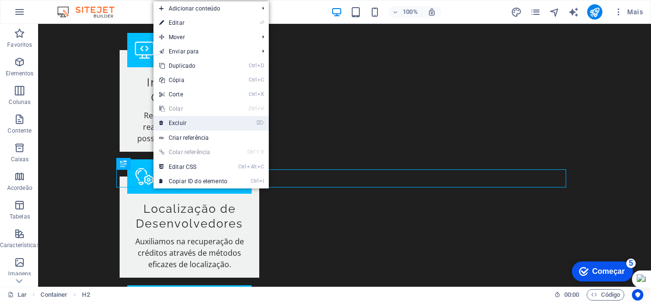
click at [179, 123] on font "Excluir" at bounding box center [178, 123] width 18 height 7
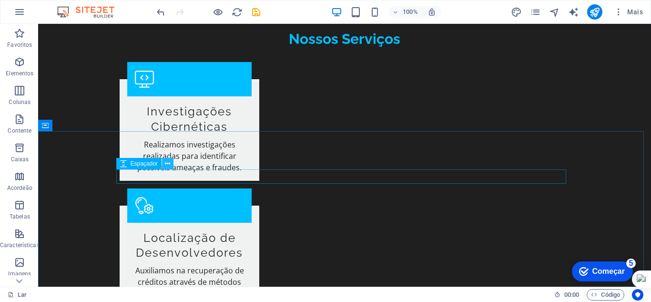
click at [168, 161] on icon at bounding box center [167, 164] width 5 height 10
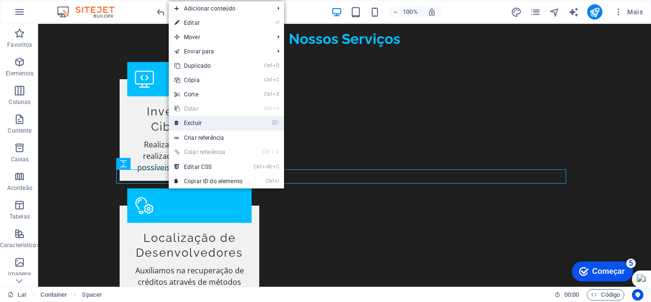
click at [195, 120] on font "Excluir" at bounding box center [193, 123] width 18 height 7
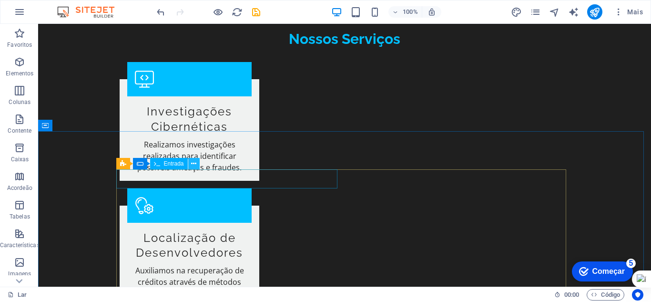
click at [195, 162] on icon at bounding box center [193, 164] width 5 height 10
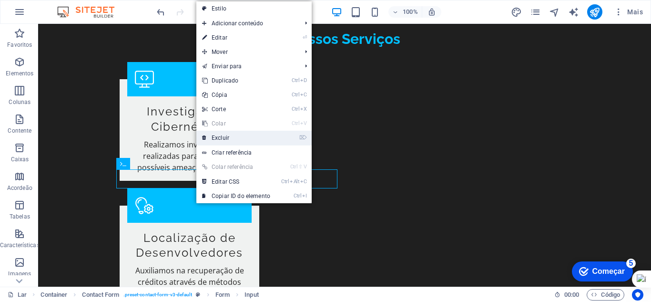
click at [217, 138] on font "Excluir" at bounding box center [221, 137] width 18 height 7
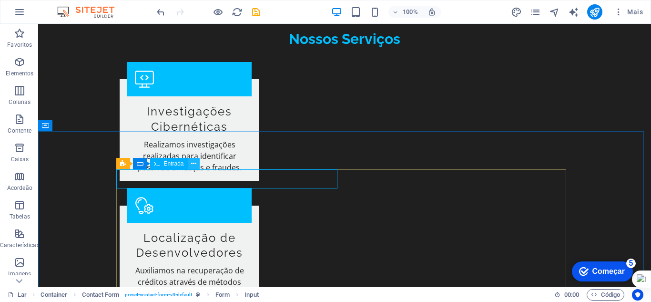
click at [194, 166] on icon at bounding box center [193, 164] width 5 height 10
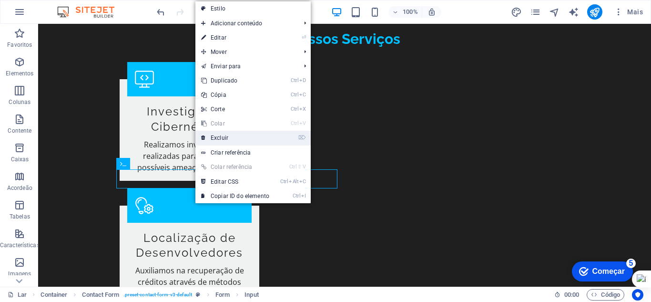
click at [222, 141] on font "Excluir" at bounding box center [220, 137] width 18 height 7
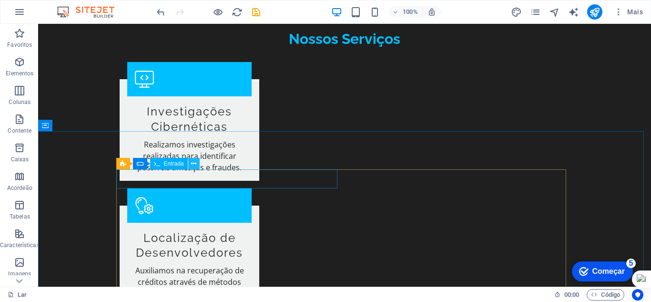
click at [193, 164] on icon at bounding box center [193, 164] width 5 height 10
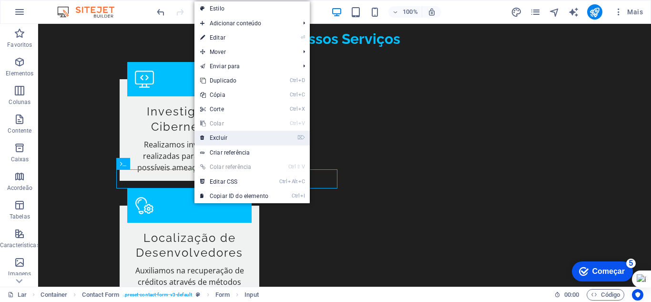
click at [216, 135] on font "Excluir" at bounding box center [219, 137] width 18 height 7
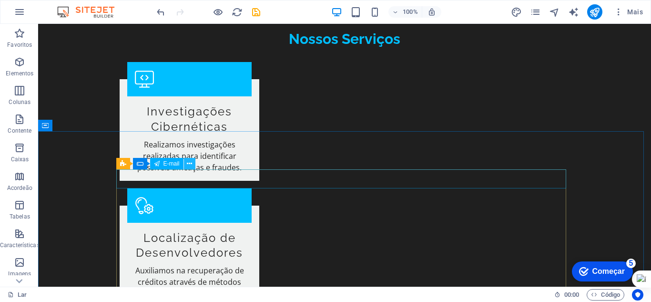
click at [191, 163] on icon at bounding box center [189, 164] width 5 height 10
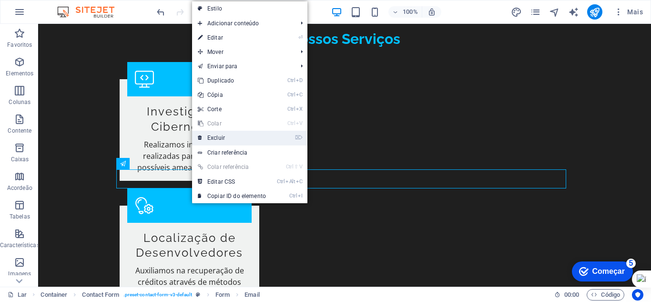
click at [217, 138] on font "Excluir" at bounding box center [216, 137] width 18 height 7
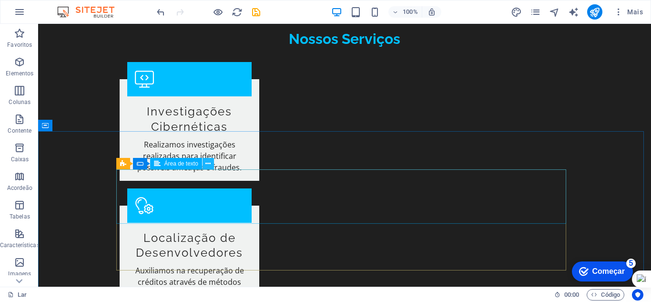
click at [212, 164] on button at bounding box center [207, 163] width 11 height 11
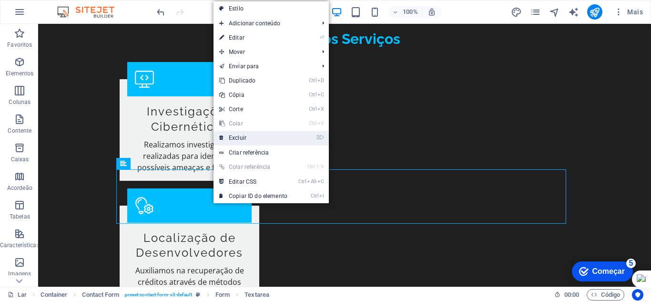
click at [233, 137] on font "Excluir" at bounding box center [238, 137] width 18 height 7
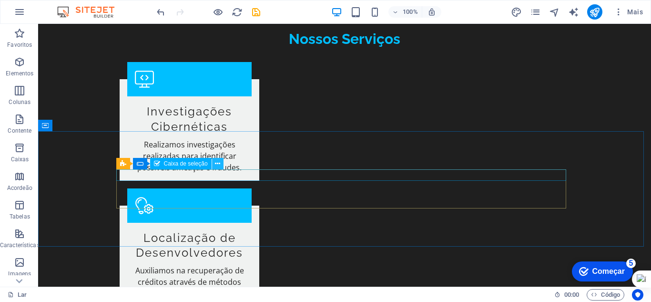
click at [217, 166] on icon at bounding box center [217, 164] width 5 height 10
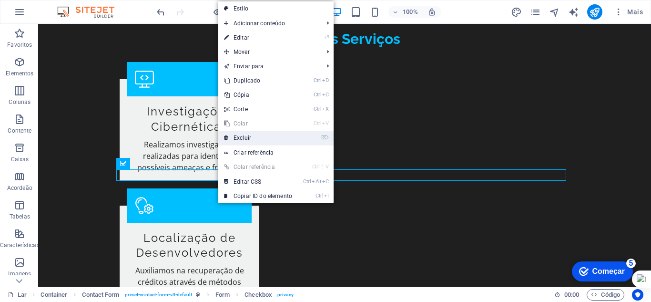
click at [238, 141] on font "Excluir" at bounding box center [242, 137] width 18 height 7
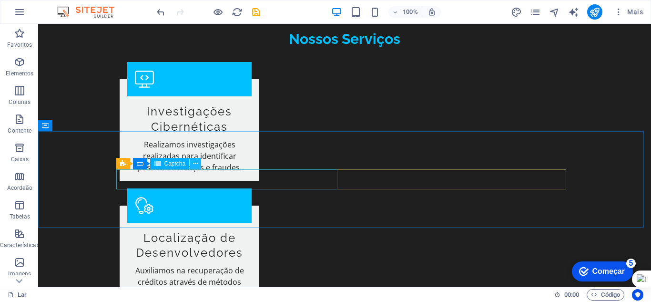
click at [194, 163] on icon at bounding box center [195, 164] width 5 height 10
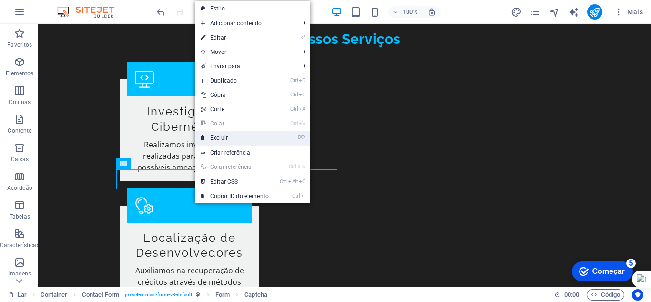
click at [221, 142] on link "⌦ Excluir" at bounding box center [235, 138] width 80 height 14
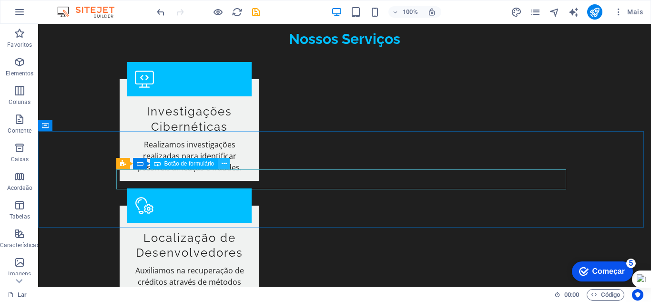
click at [225, 164] on icon at bounding box center [224, 164] width 5 height 10
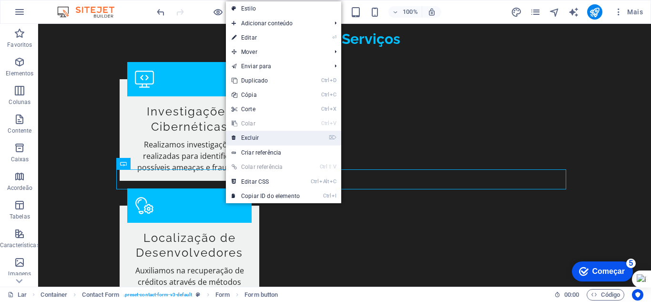
click at [247, 142] on link "⌦ Excluir" at bounding box center [266, 138] width 80 height 14
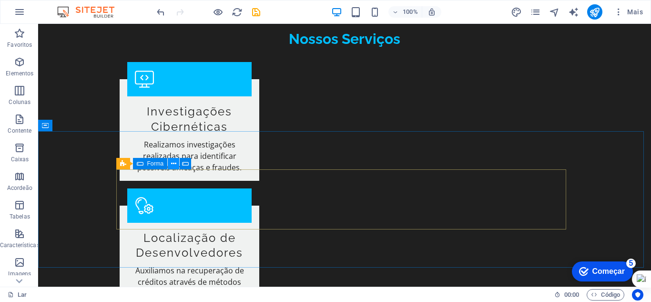
click at [173, 164] on icon at bounding box center [173, 164] width 5 height 10
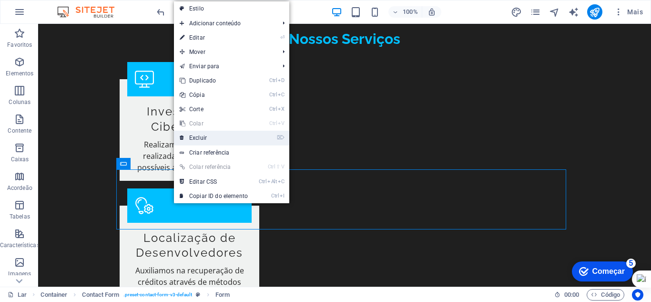
click at [200, 138] on font "Excluir" at bounding box center [198, 137] width 18 height 7
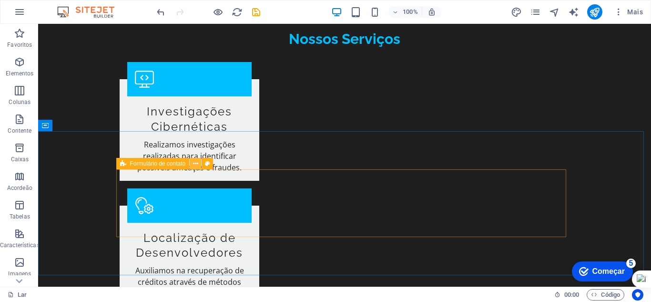
click at [195, 163] on icon at bounding box center [195, 164] width 5 height 10
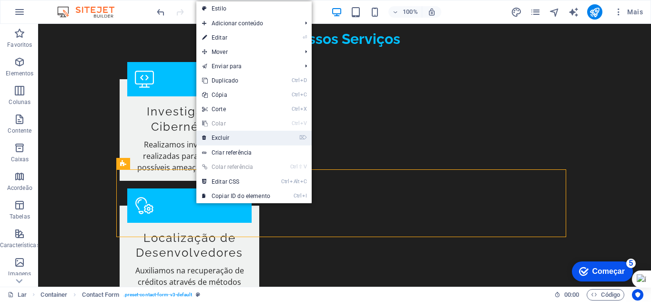
click at [218, 137] on font "Excluir" at bounding box center [221, 137] width 18 height 7
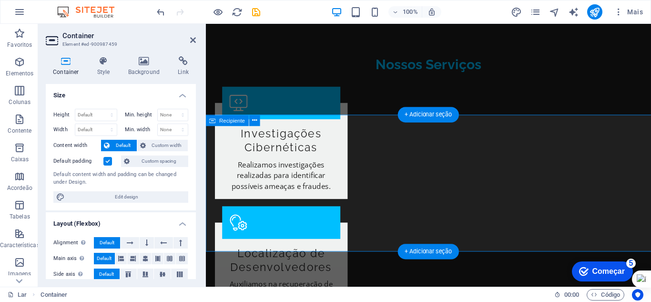
scroll to position [1027, 0]
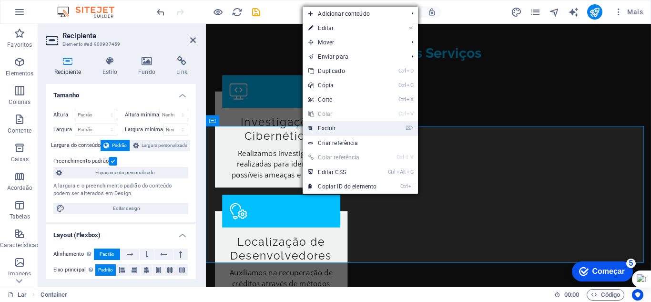
click at [327, 128] on font "Excluir" at bounding box center [327, 128] width 18 height 7
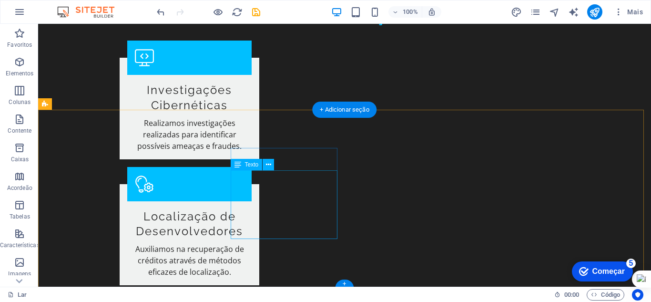
scroll to position [1039, 0]
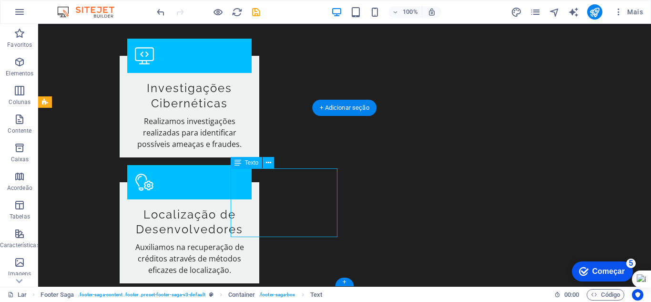
drag, startPoint x: 294, startPoint y: 177, endPoint x: 288, endPoint y: 177, distance: 6.2
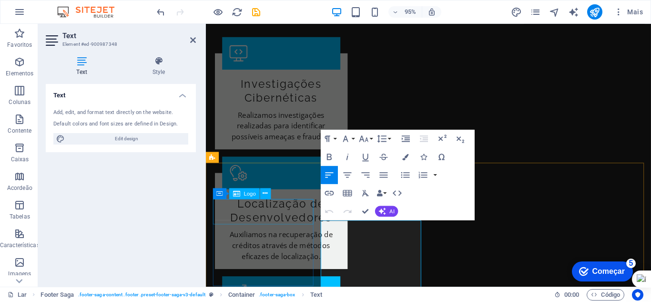
scroll to position [1037, 0]
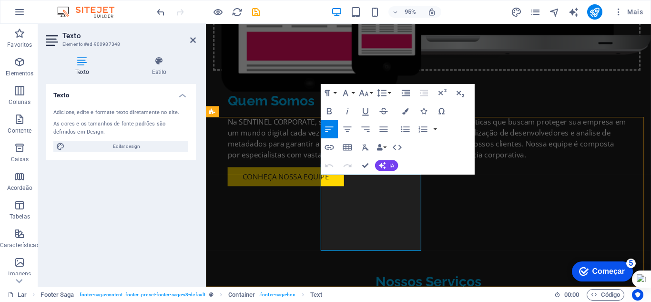
scroll to position [991, 0]
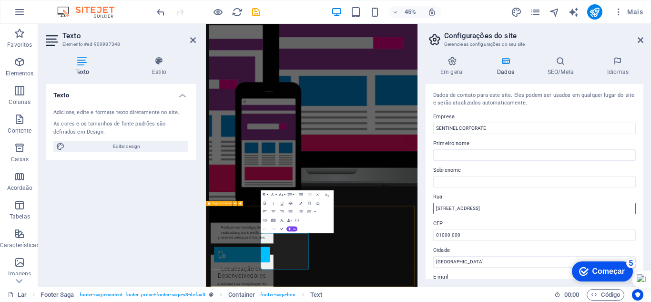
drag, startPoint x: 696, startPoint y: 233, endPoint x: 619, endPoint y: 435, distance: 215.9
drag, startPoint x: 495, startPoint y: 208, endPoint x: 432, endPoint y: 207, distance: 63.8
click at [432, 207] on div "Dados de contato para este site. Eles podem ser usados ​​em qualquer lugar do s…" at bounding box center [534, 181] width 218 height 195
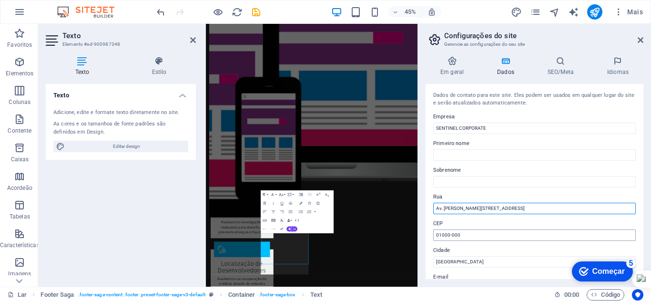
type input "Av. Marcolino Martins Cabral, 1203, Centro"
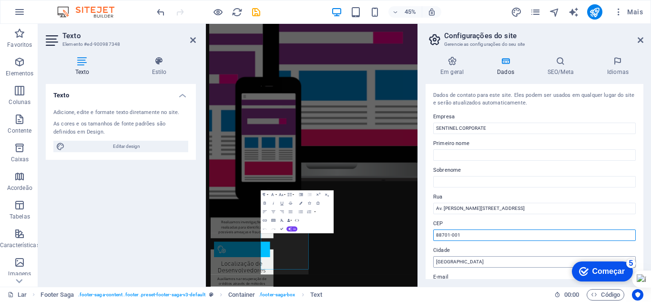
type input "88701-001"
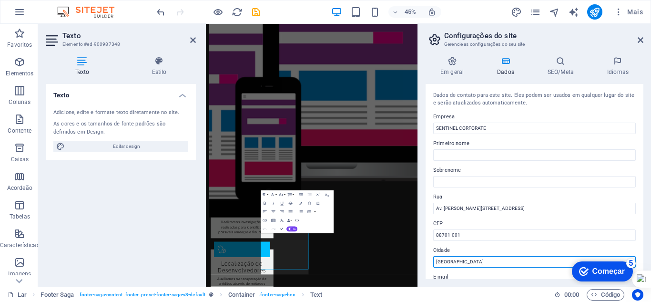
click at [463, 263] on input "São Paulo" at bounding box center [534, 261] width 202 height 11
drag, startPoint x: 463, startPoint y: 263, endPoint x: 433, endPoint y: 267, distance: 30.3
click at [433, 267] on div "Dados de contato para este site. Eles podem ser usados ​​em qualquer lugar do s…" at bounding box center [534, 181] width 218 height 195
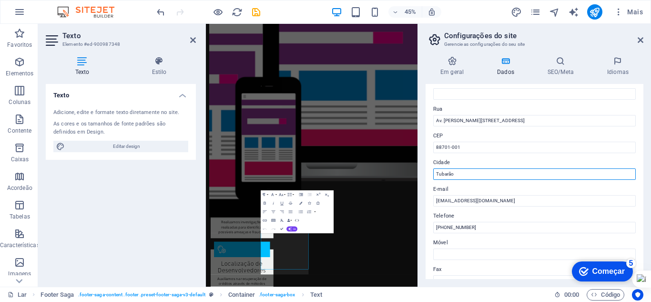
scroll to position [95, 0]
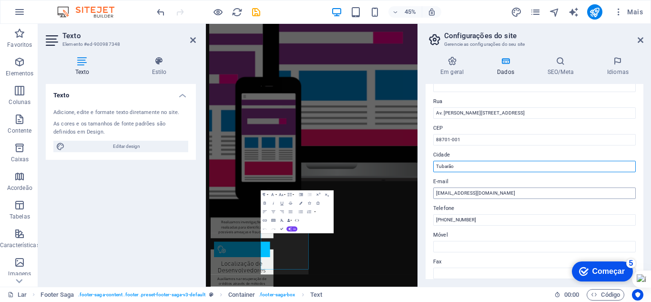
type input "Tubarão"
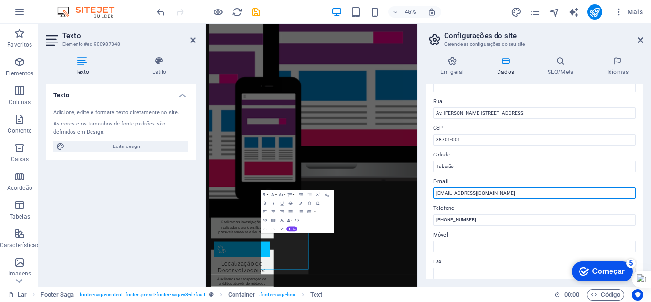
drag, startPoint x: 508, startPoint y: 192, endPoint x: 422, endPoint y: 195, distance: 86.3
click at [422, 195] on div "Em geral Dados SEO/Meta Idiomas Nome do site lagunabeach.com.br Logotipo Arrast…" at bounding box center [534, 168] width 233 height 238
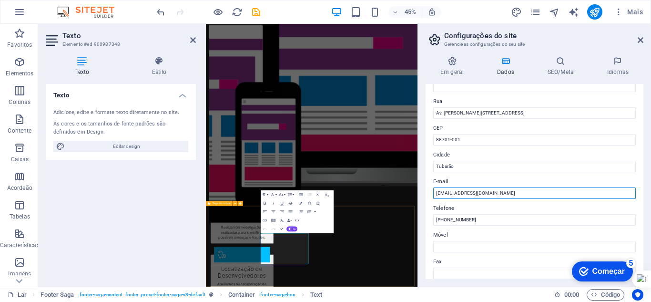
scroll to position [1002, 0]
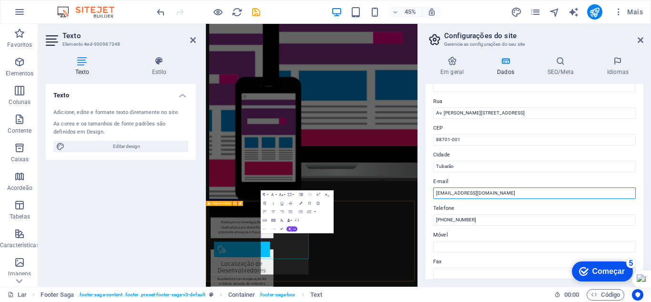
type input "contato@lagunabeach.com.br"
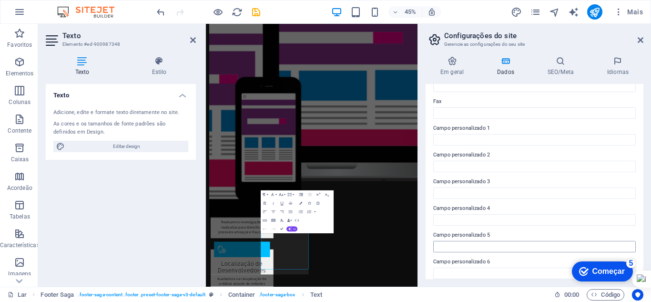
scroll to position [263, 0]
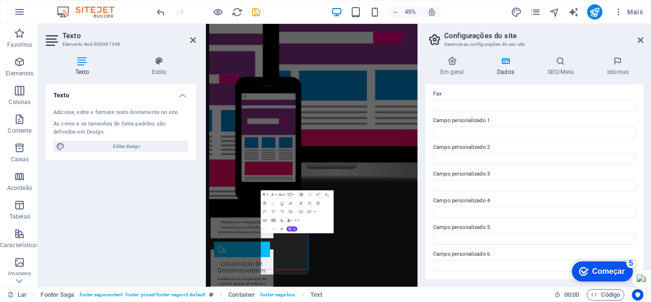
type input "[PHONE_NUMBER]"
click at [645, 40] on aside "Configurações do site Gerencie as configurações do seu site Em geral Dados SEO/…" at bounding box center [533, 155] width 233 height 263
click at [639, 40] on icon at bounding box center [640, 40] width 6 height 8
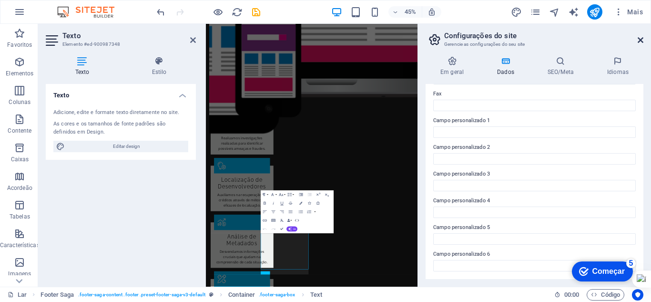
scroll to position [1060, 0]
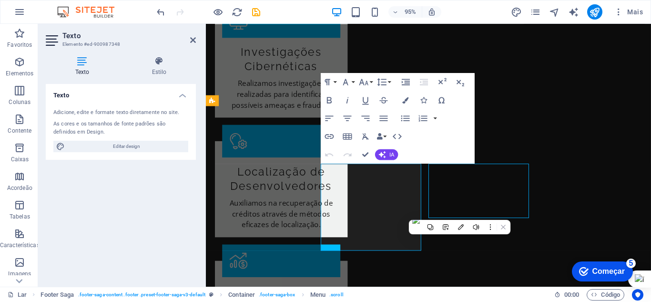
scroll to position [1048, 0]
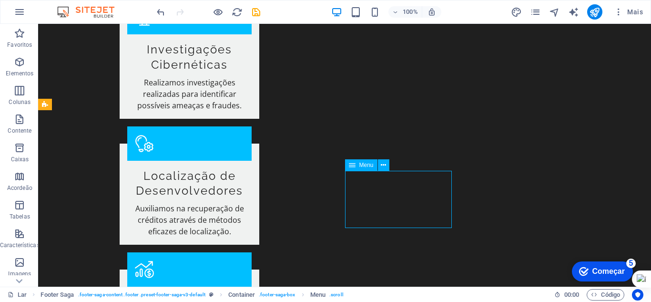
select select
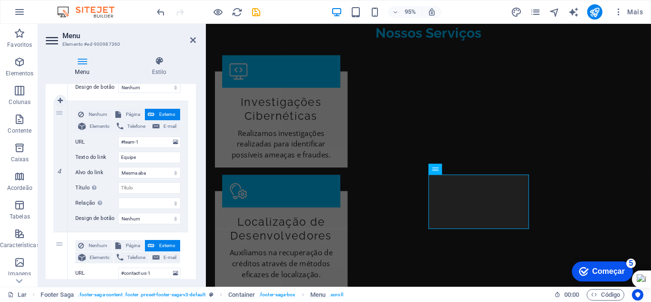
scroll to position [476, 0]
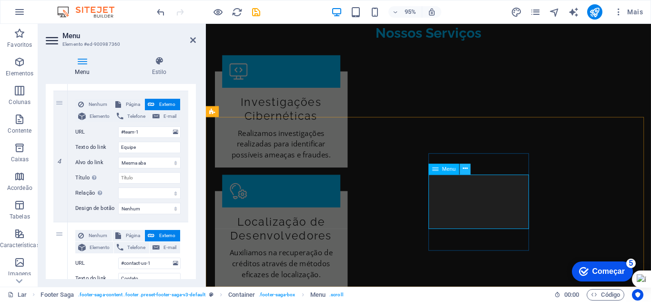
click at [465, 171] on icon at bounding box center [465, 169] width 5 height 10
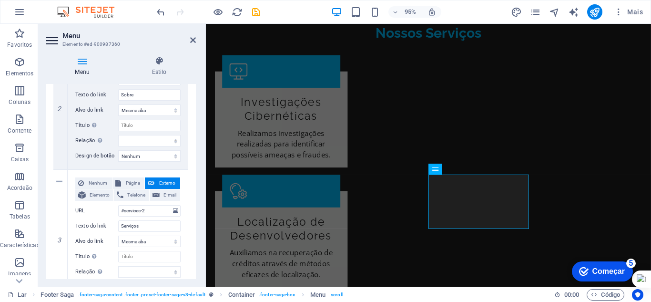
scroll to position [251, 0]
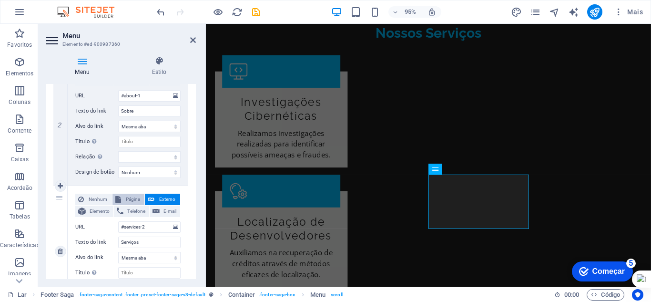
click at [133, 198] on font "Página" at bounding box center [133, 198] width 14 height 5
select select
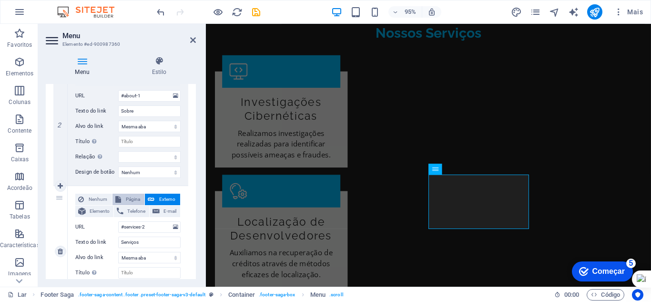
select select
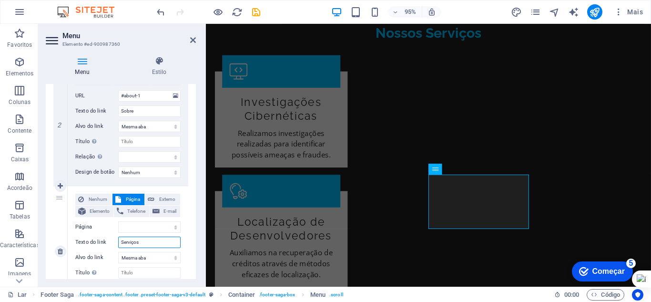
click at [158, 244] on input "Serviços" at bounding box center [149, 241] width 62 height 11
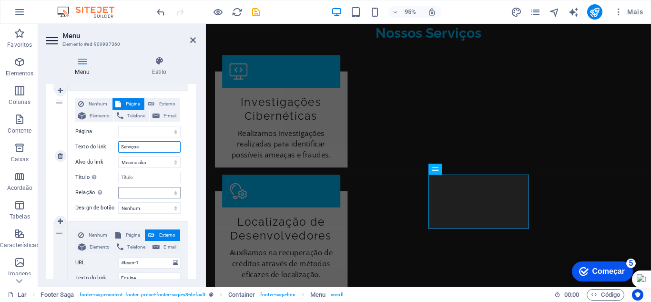
scroll to position [394, 0]
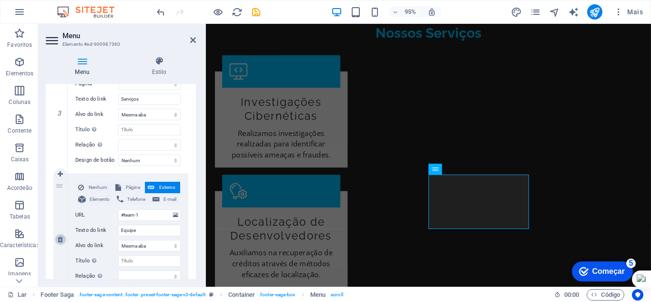
click at [59, 239] on icon at bounding box center [60, 239] width 5 height 7
select select
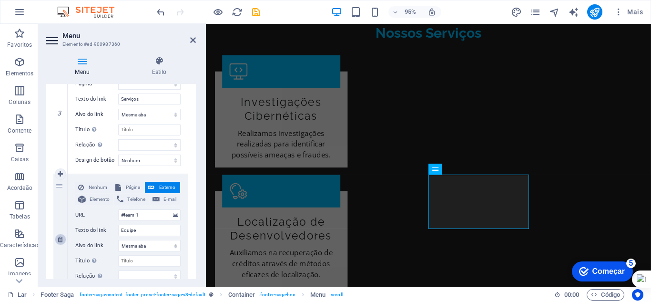
type input "#contact-us-1"
type input "Contato"
select select
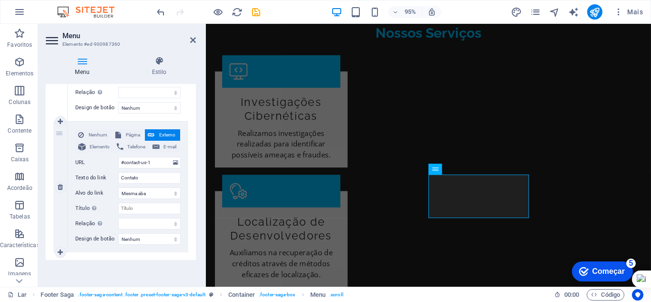
scroll to position [453, 0]
click at [61, 183] on icon at bounding box center [60, 186] width 5 height 7
select select
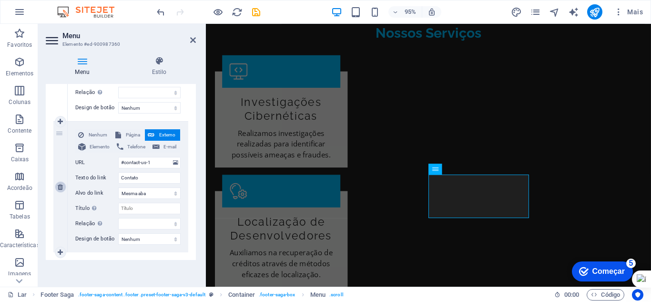
select select
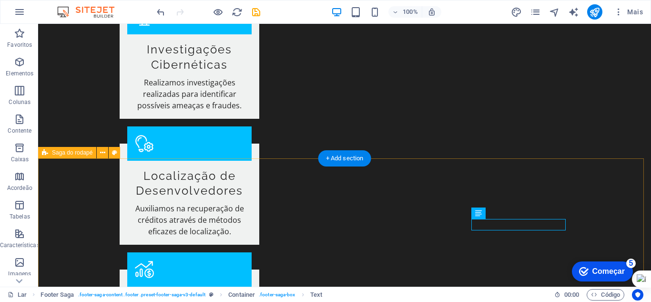
scroll to position [1048, 0]
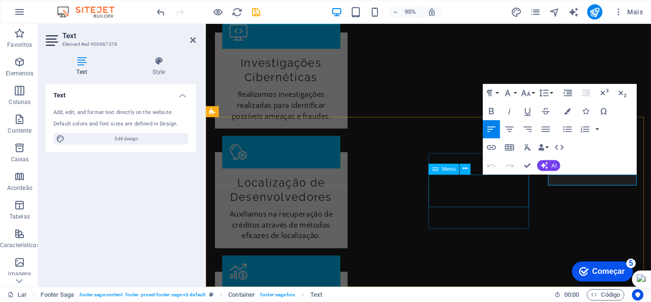
scroll to position [1048, 0]
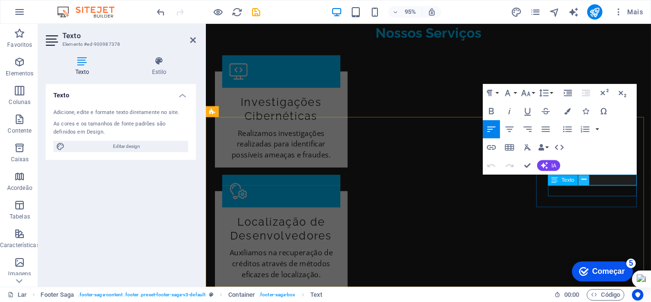
click at [582, 180] on icon at bounding box center [583, 180] width 5 height 10
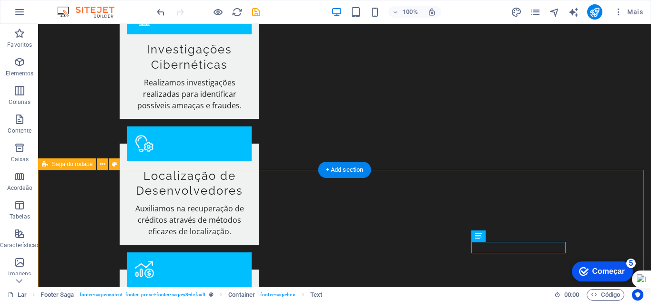
scroll to position [1036, 0]
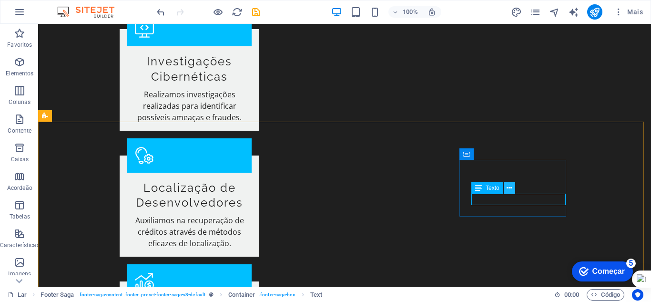
click at [510, 189] on icon at bounding box center [508, 188] width 5 height 10
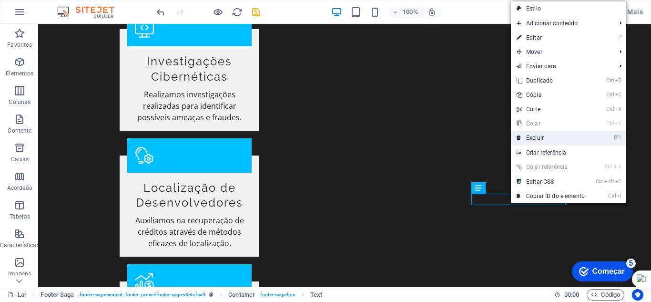
click at [538, 139] on font "Excluir" at bounding box center [535, 137] width 18 height 7
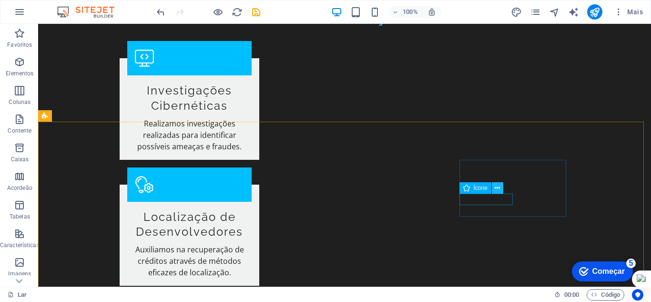
click at [500, 188] on icon at bounding box center [497, 188] width 5 height 10
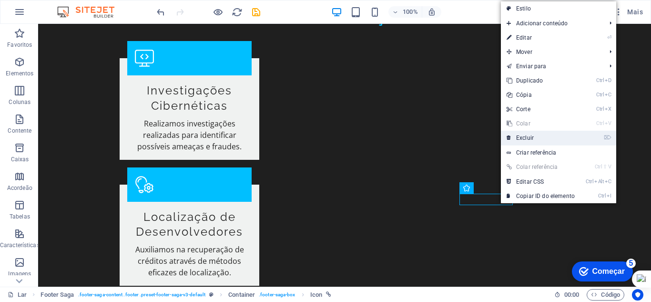
click at [536, 139] on link "⌦ Excluir" at bounding box center [541, 138] width 80 height 14
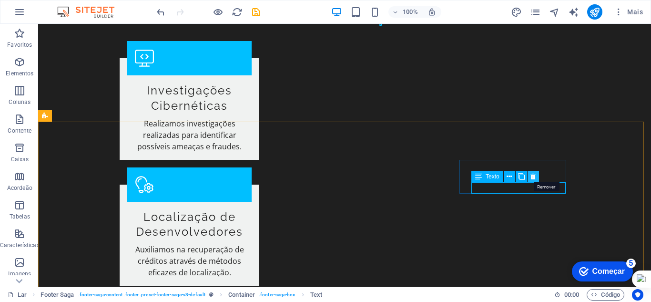
click at [534, 177] on icon at bounding box center [532, 177] width 5 height 10
click at [531, 174] on icon at bounding box center [532, 177] width 5 height 10
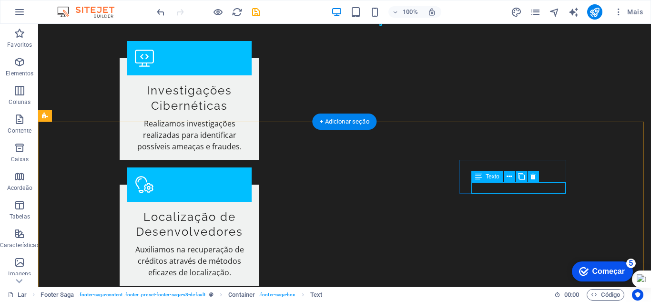
scroll to position [1048, 0]
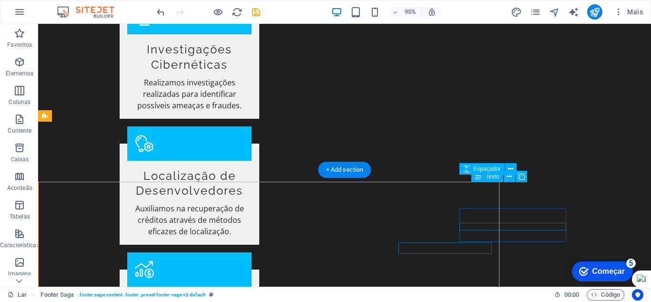
scroll to position [1036, 0]
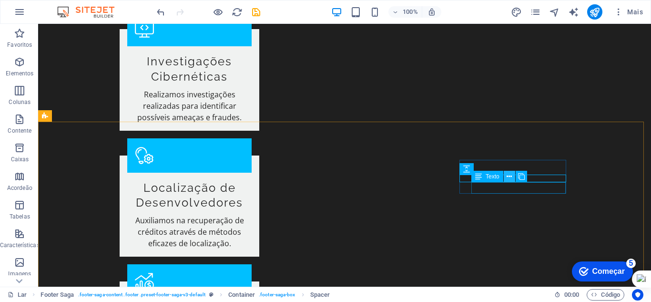
click at [507, 175] on icon at bounding box center [508, 177] width 5 height 10
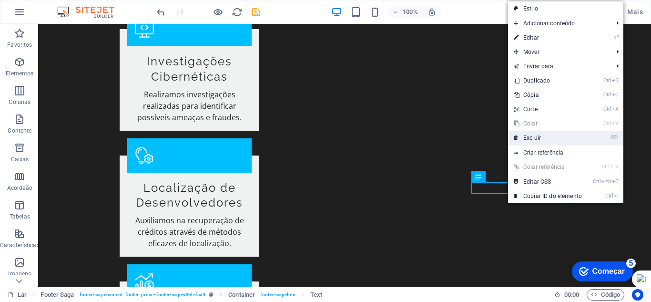
click at [528, 140] on font "Excluir" at bounding box center [532, 137] width 18 height 7
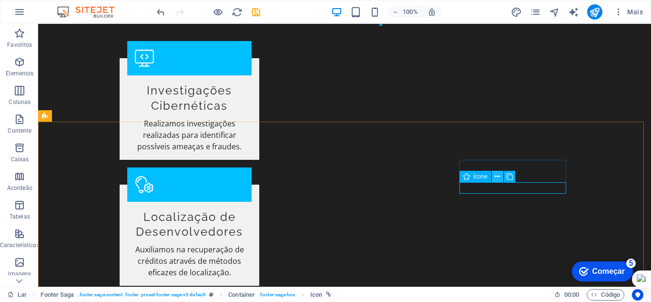
click at [495, 175] on icon at bounding box center [497, 177] width 5 height 10
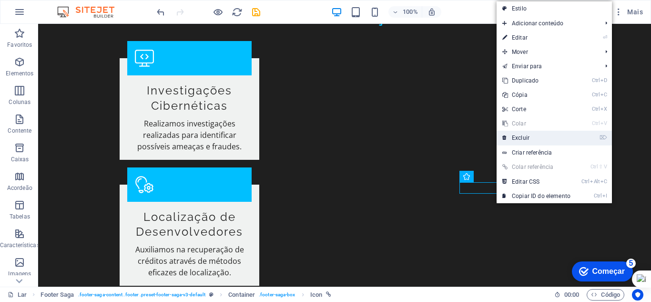
click at [518, 137] on font "Excluir" at bounding box center [521, 137] width 18 height 7
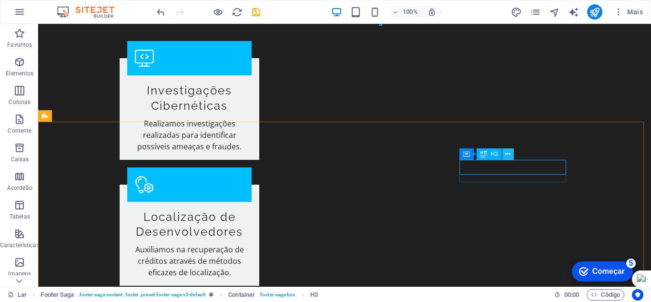
click at [507, 155] on icon at bounding box center [507, 154] width 5 height 10
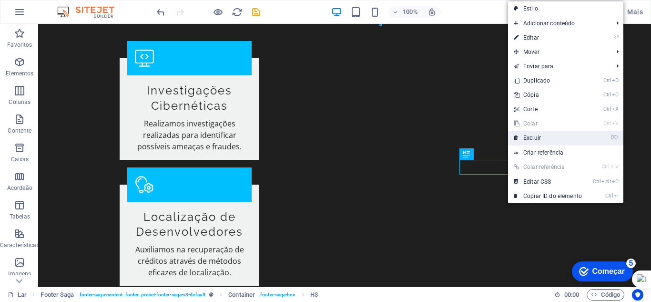
click at [530, 138] on font "Excluir" at bounding box center [532, 137] width 18 height 7
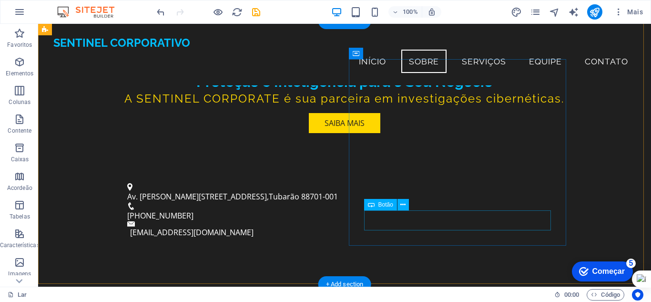
scroll to position [273, 0]
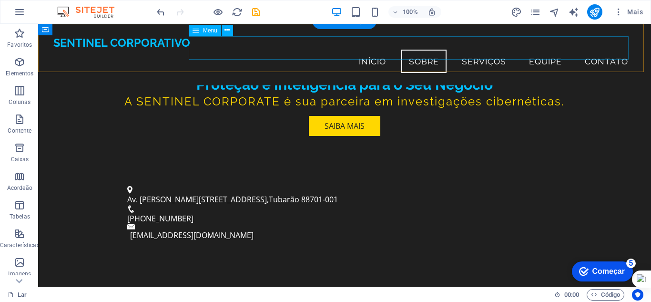
click at [549, 50] on nav "Início Sobre Serviços Equipe Contato" at bounding box center [344, 62] width 582 height 24
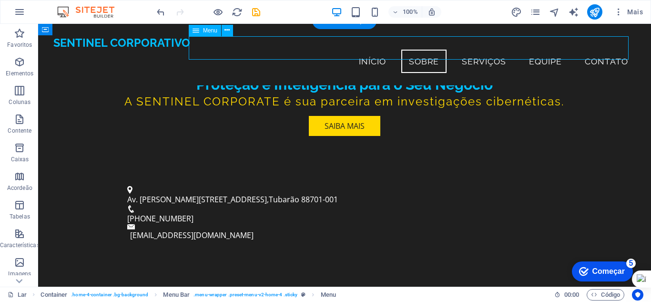
click at [549, 50] on nav "Início Sobre Serviços Equipe Contato" at bounding box center [344, 62] width 582 height 24
select select
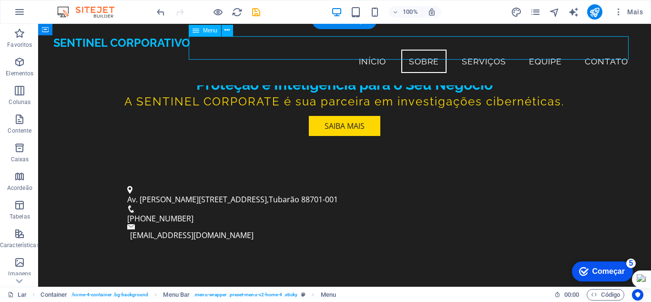
select select
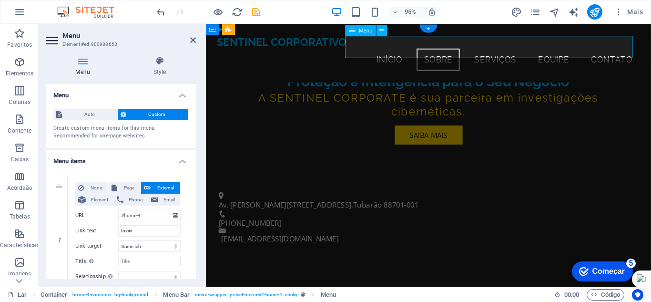
scroll to position [0, 0]
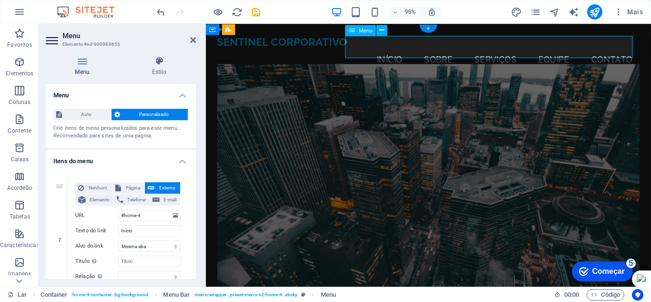
click at [566, 50] on nav "Início Sobre Serviços Equipe Contato" at bounding box center [440, 62] width 445 height 24
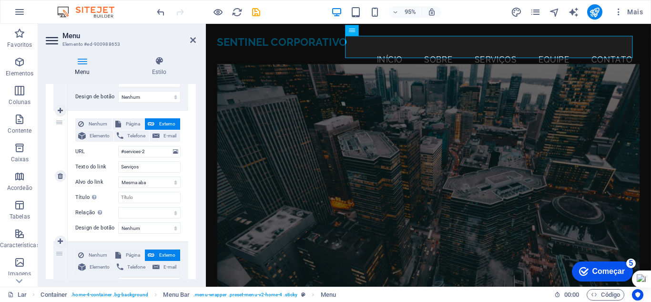
scroll to position [381, 0]
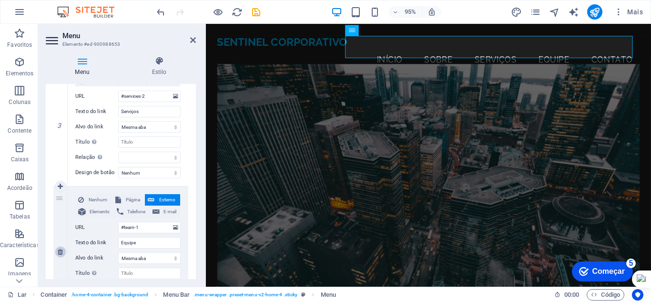
click at [59, 252] on icon at bounding box center [60, 251] width 5 height 7
select select
type input "#contact-us-1"
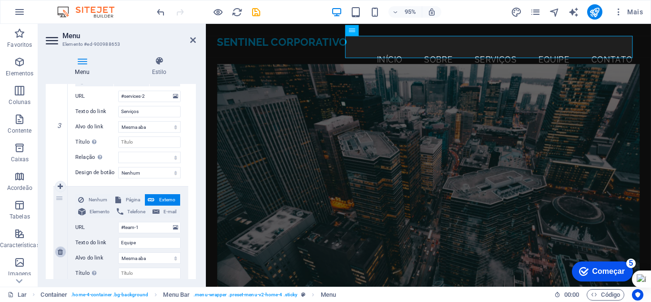
type input "Contato"
select select
click at [59, 252] on icon at bounding box center [60, 251] width 5 height 7
select select
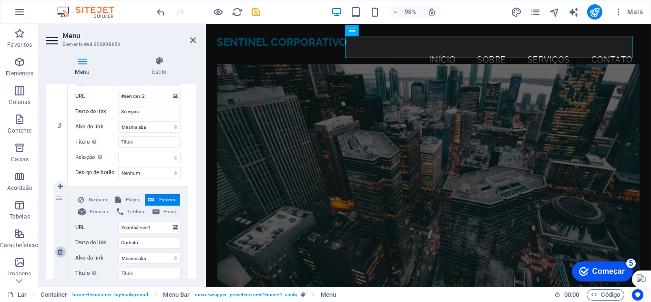
select select
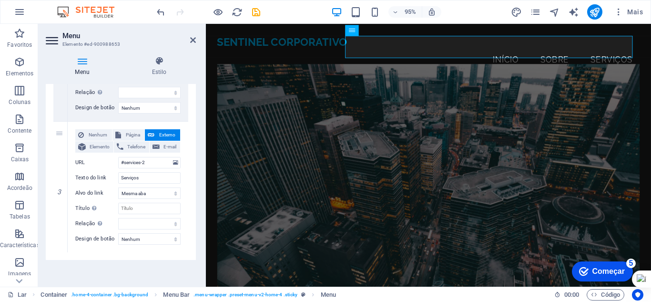
click at [423, 91] on figure at bounding box center [440, 192] width 445 height 252
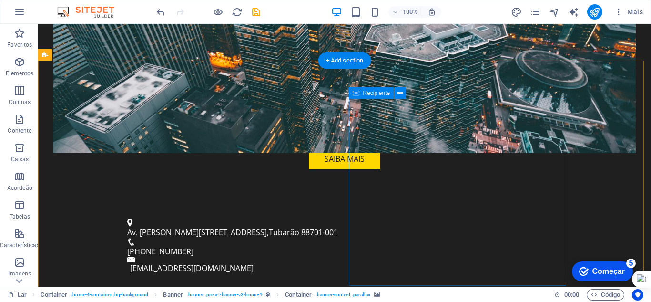
scroll to position [286, 0]
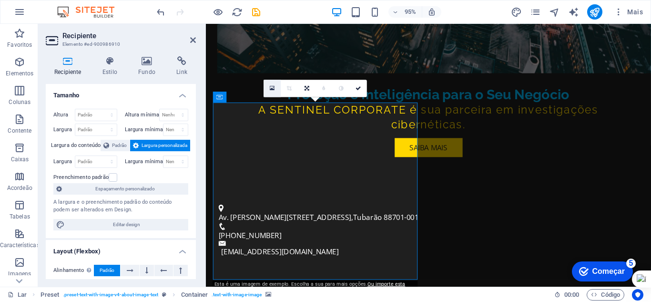
click at [274, 89] on icon at bounding box center [272, 88] width 5 height 6
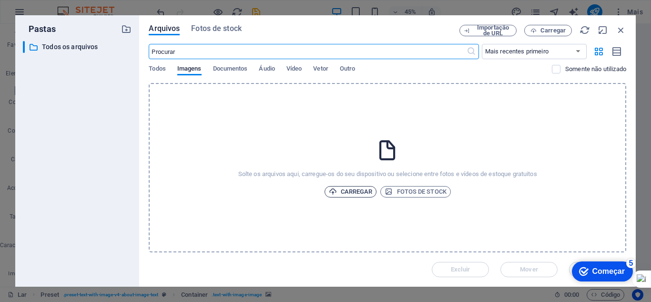
click at [364, 191] on font "Carregar" at bounding box center [357, 191] width 32 height 7
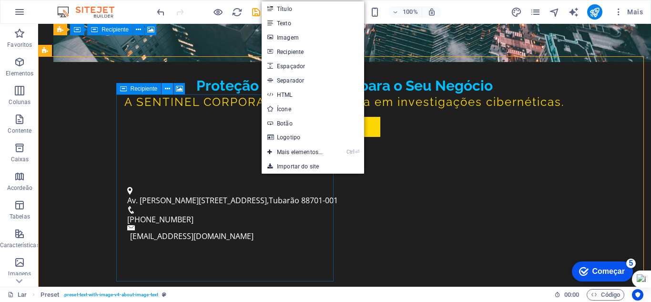
click at [166, 89] on icon at bounding box center [167, 89] width 5 height 10
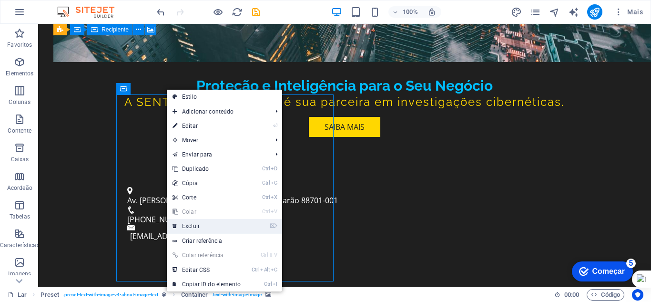
drag, startPoint x: 192, startPoint y: 223, endPoint x: 155, endPoint y: 200, distance: 44.5
click at [192, 223] on font "Excluir" at bounding box center [191, 225] width 18 height 7
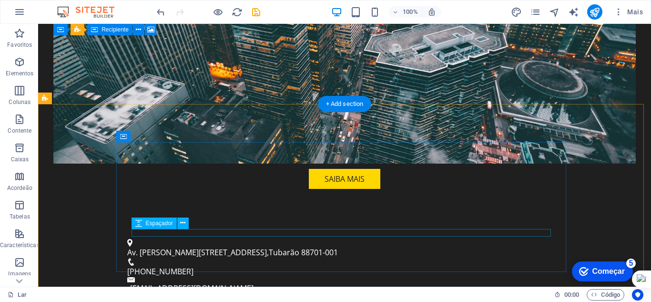
scroll to position [238, 0]
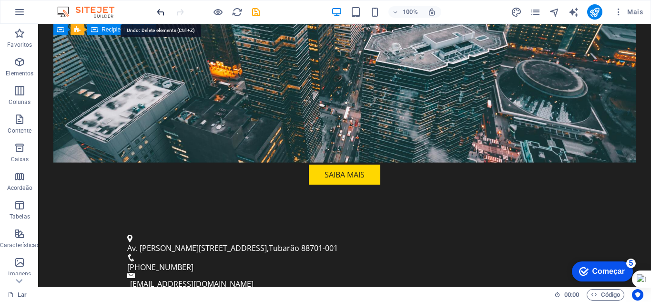
click at [164, 11] on icon "desfazer" at bounding box center [160, 12] width 11 height 11
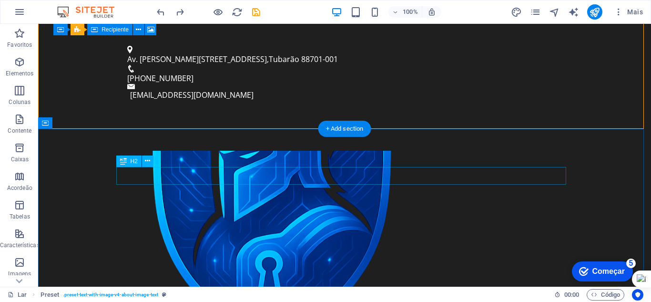
scroll to position [476, 0]
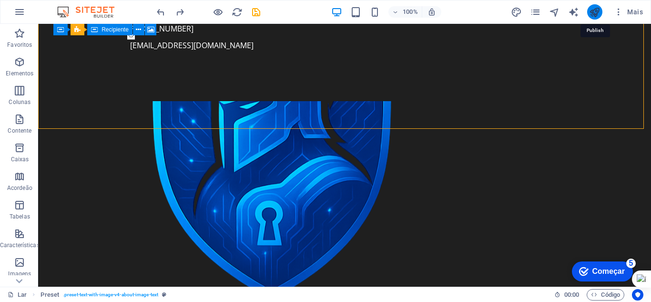
click at [595, 9] on icon "publicar" at bounding box center [594, 12] width 11 height 11
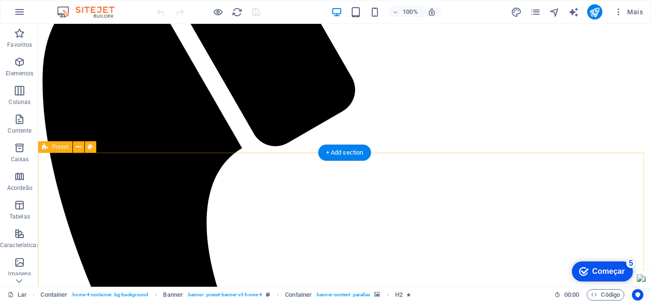
scroll to position [286, 0]
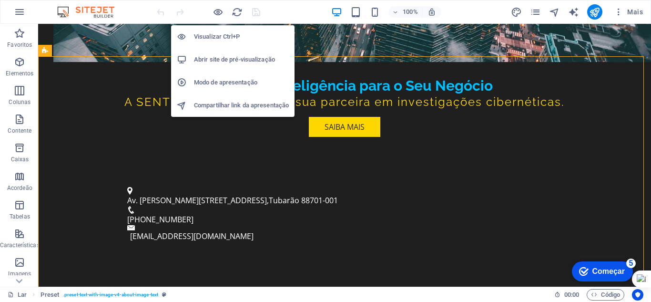
click at [218, 35] on font "Visualizar Ctrl+P" at bounding box center [217, 36] width 46 height 7
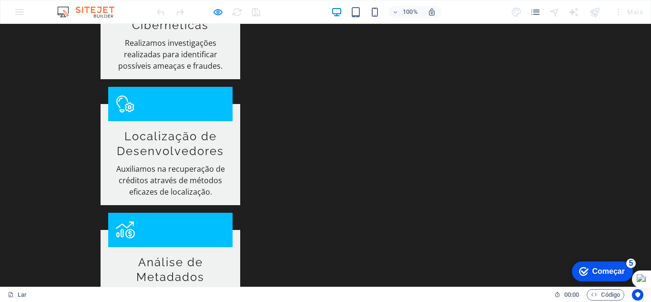
scroll to position [1050, 0]
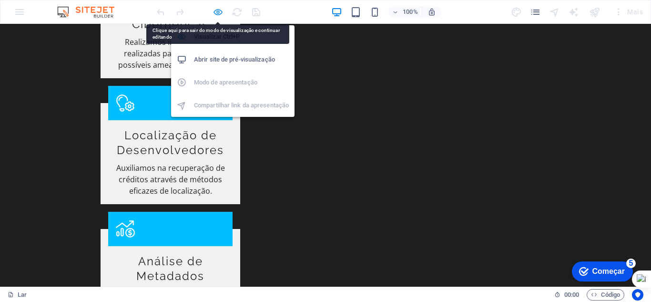
click at [213, 10] on icon "button" at bounding box center [217, 12] width 11 height 11
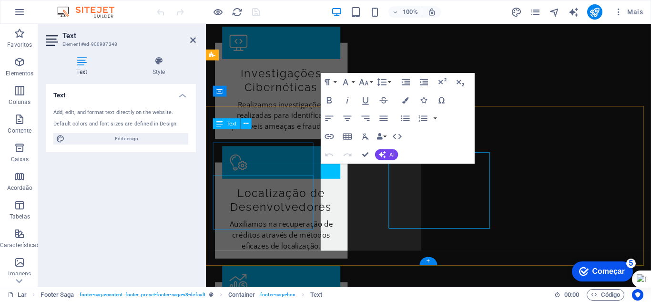
scroll to position [1060, 0]
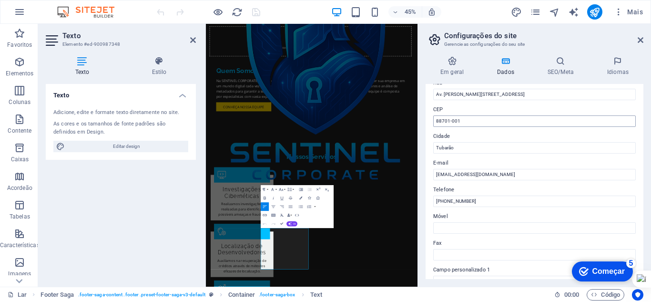
scroll to position [143, 0]
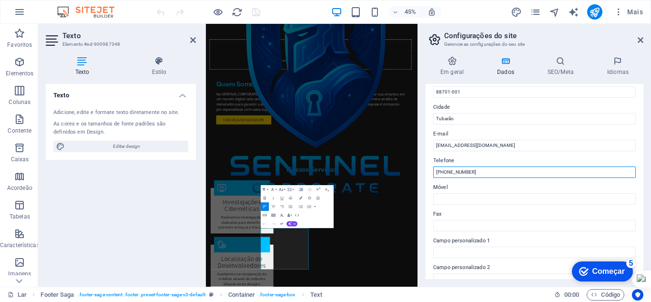
click at [461, 172] on input "[PHONE_NUMBER]" at bounding box center [534, 171] width 202 height 11
type input "(48) 9 9632-2873"
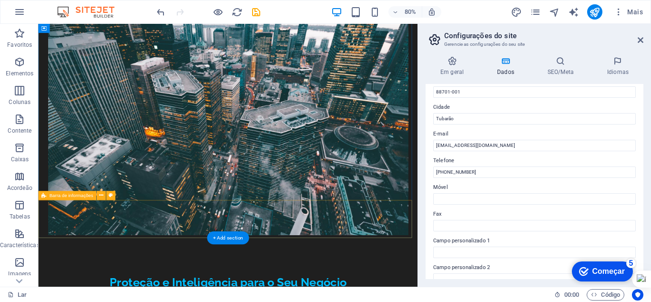
scroll to position [0, 0]
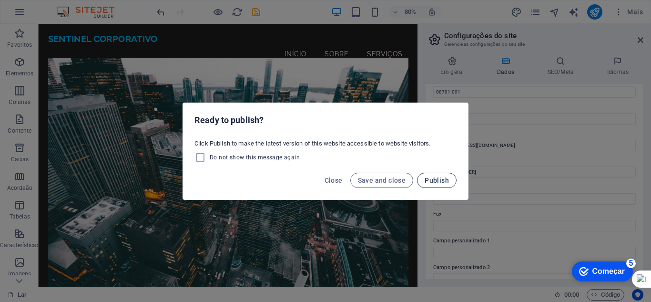
click at [437, 180] on span "Publish" at bounding box center [437, 180] width 24 height 8
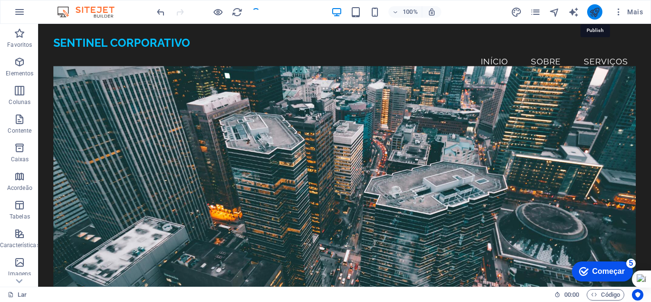
click at [595, 9] on icon "publicar" at bounding box center [594, 12] width 11 height 11
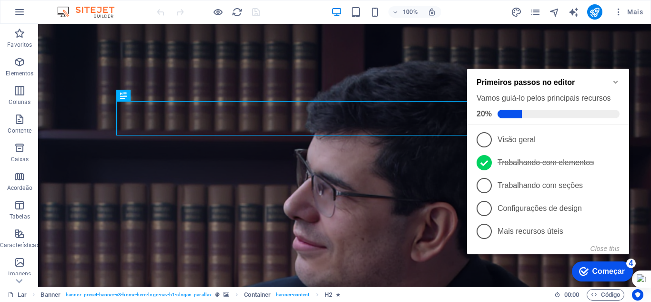
click div "checkmark Começar 4 Primeiros passos no editor Vamos guiá-lo pelos principais r…"
click at [598, 269] on font "Começar" at bounding box center [608, 271] width 32 height 8
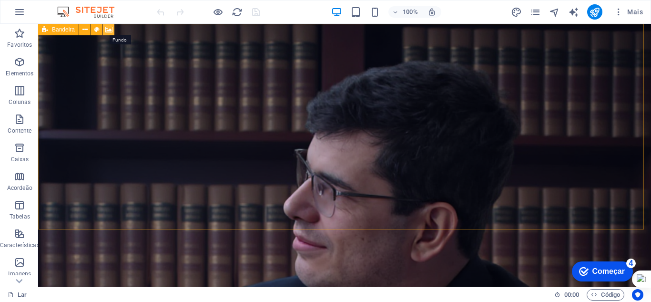
click at [108, 27] on icon at bounding box center [108, 30] width 7 height 10
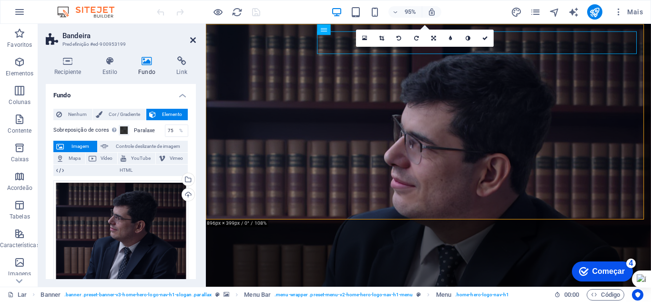
click at [192, 39] on icon at bounding box center [193, 40] width 6 height 8
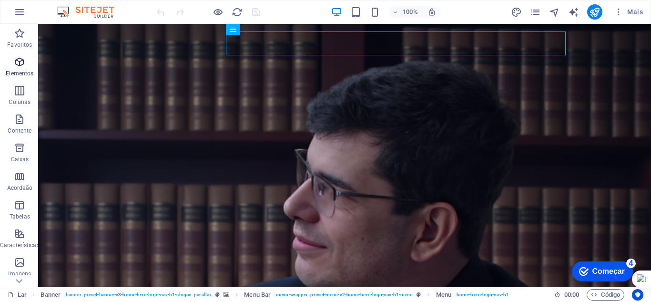
click at [19, 65] on icon "button" at bounding box center [19, 61] width 11 height 11
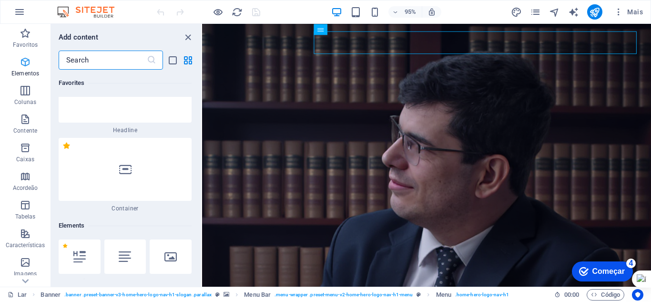
scroll to position [180, 0]
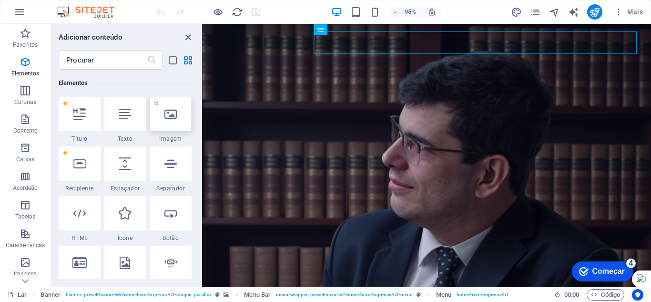
click at [164, 113] on icon at bounding box center [170, 114] width 12 height 12
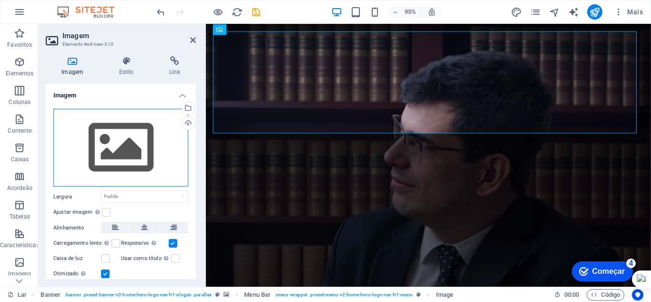
click at [141, 155] on div "Arraste os arquivos aqui, clique para escolher os arquivos ou selecione-os em […" at bounding box center [120, 148] width 135 height 78
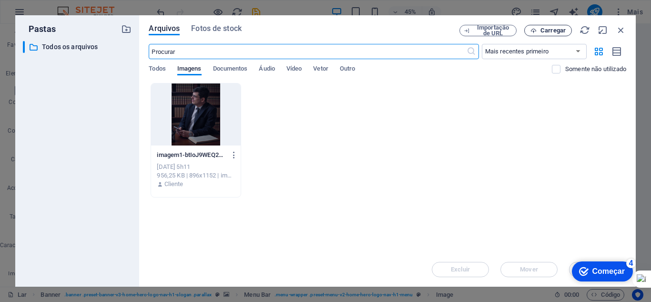
click at [534, 29] on icon "button" at bounding box center [533, 31] width 6 height 6
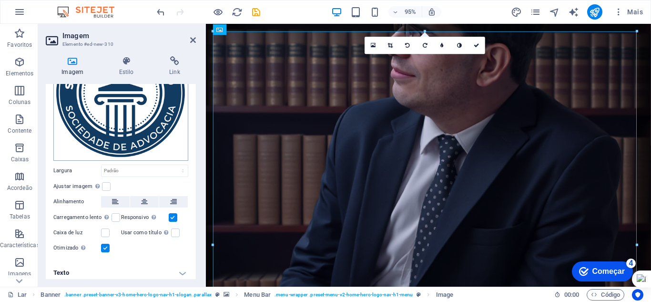
scroll to position [87, 0]
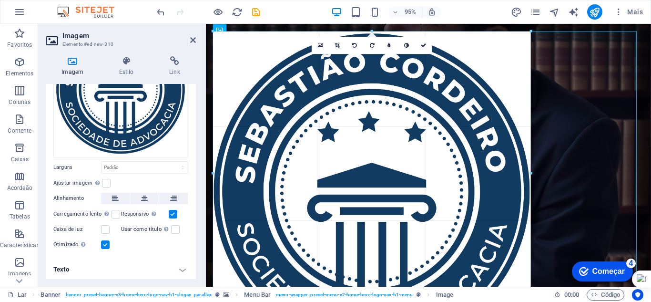
drag, startPoint x: 637, startPoint y: 32, endPoint x: 282, endPoint y: 182, distance: 385.4
type input "708"
select select "px"
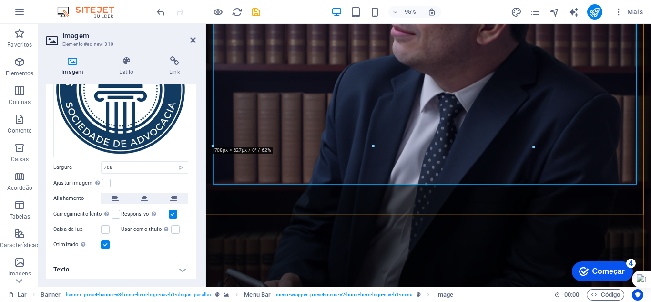
scroll to position [191, 0]
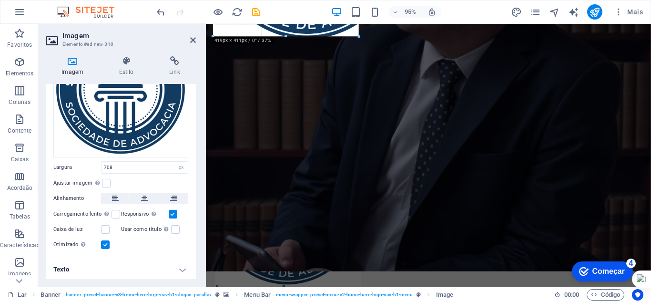
drag, startPoint x: 533, startPoint y: 171, endPoint x: 307, endPoint y: -17, distance: 293.6
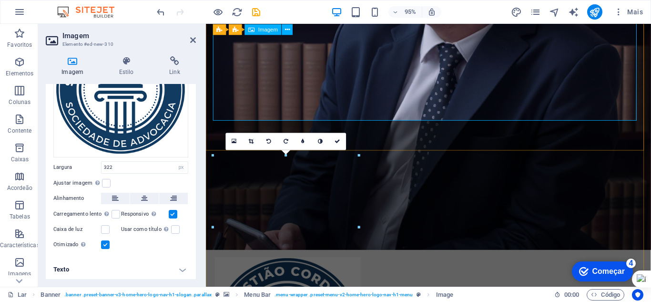
scroll to position [0, 0]
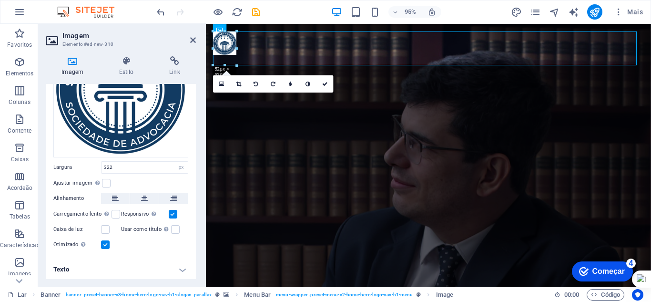
drag, startPoint x: 358, startPoint y: 177, endPoint x: 36, endPoint y: 15, distance: 360.5
type input "75"
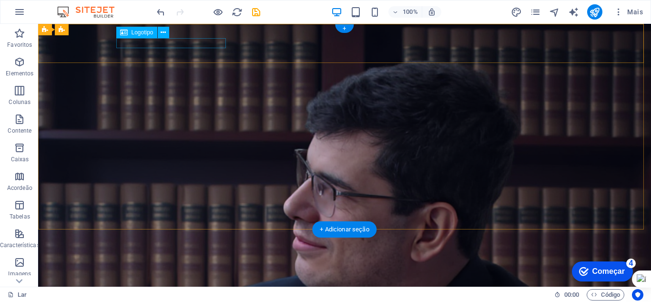
click at [120, 280] on div "[DOMAIN_NAME]" at bounding box center [345, 285] width 450 height 10
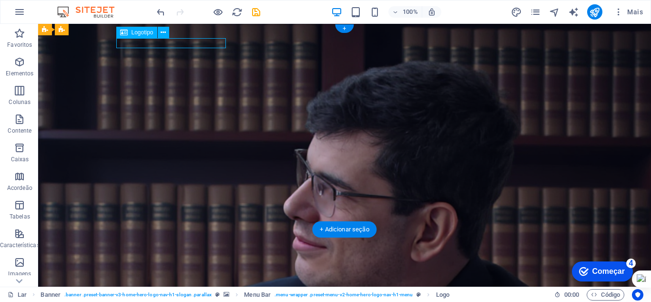
click at [120, 280] on div "[DOMAIN_NAME]" at bounding box center [345, 285] width 450 height 10
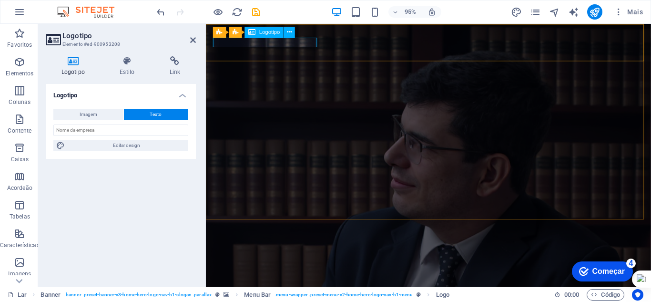
click at [215, 290] on div "[DOMAIN_NAME]" at bounding box center [440, 295] width 450 height 10
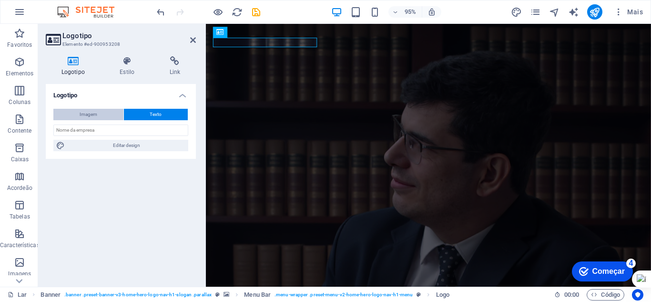
click at [108, 113] on button "Imagem" at bounding box center [88, 114] width 70 height 11
select select "DISABLED_OPTION_VALUE"
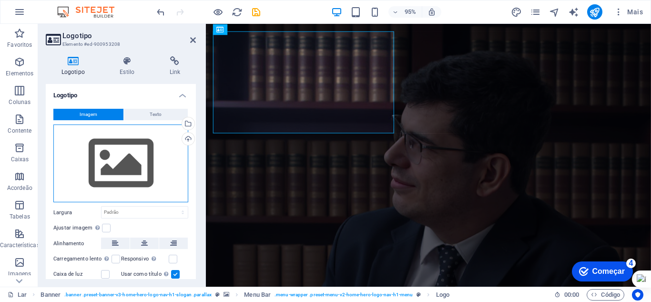
click at [131, 151] on div "Arraste os arquivos aqui, clique para escolher os arquivos ou selecione-os em […" at bounding box center [120, 163] width 135 height 78
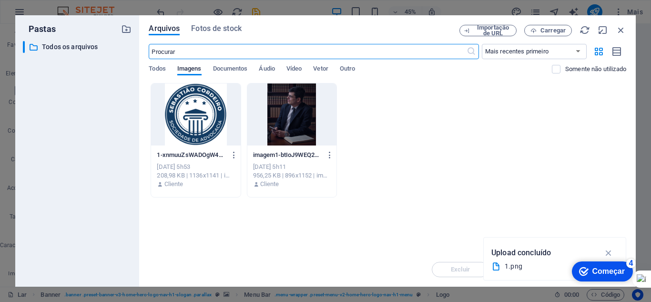
click at [207, 119] on div at bounding box center [195, 114] width 89 height 62
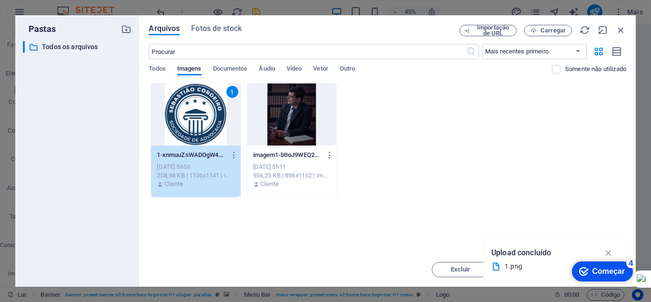
click at [207, 119] on div "1" at bounding box center [195, 114] width 89 height 62
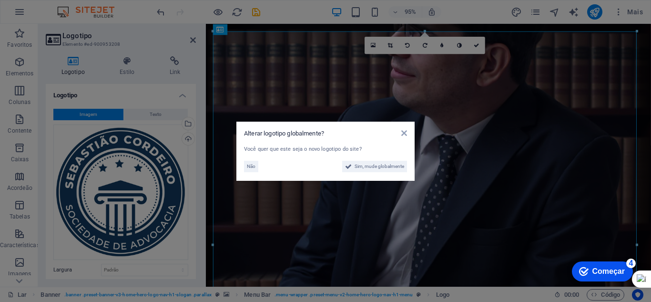
click at [517, 192] on aside "Alterar logotipo globalmente? Você quer que este seja o novo logotipo do site? …" at bounding box center [325, 151] width 651 height 302
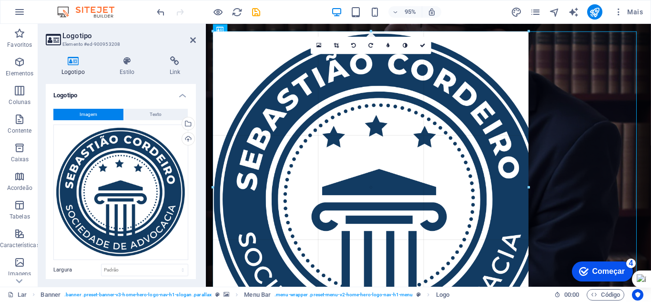
drag, startPoint x: 637, startPoint y: 31, endPoint x: 301, endPoint y: 172, distance: 364.3
type input "728"
select select "px"
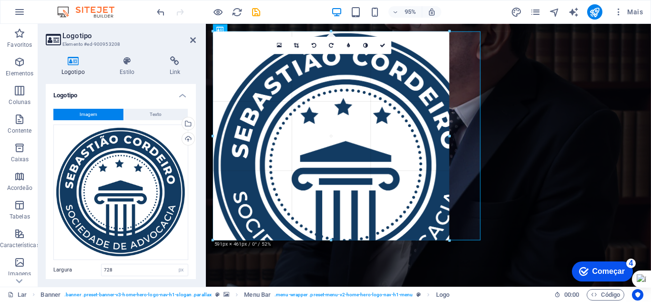
drag, startPoint x: 541, startPoint y: 30, endPoint x: 283, endPoint y: 157, distance: 287.4
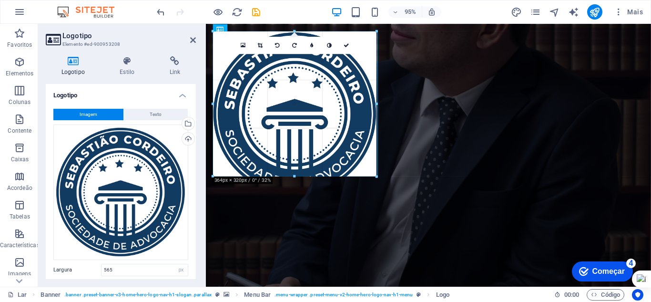
drag, startPoint x: 279, startPoint y: 9, endPoint x: 267, endPoint y: 152, distance: 143.4
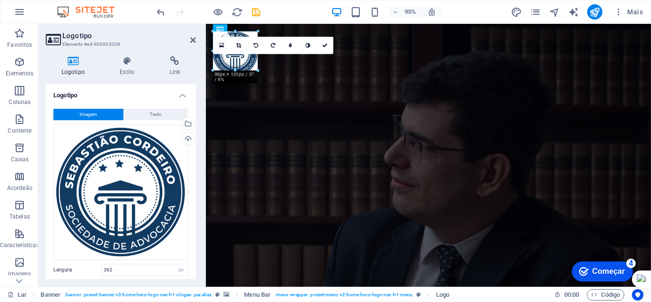
drag, startPoint x: 378, startPoint y: 197, endPoint x: 246, endPoint y: 59, distance: 191.7
type input "83"
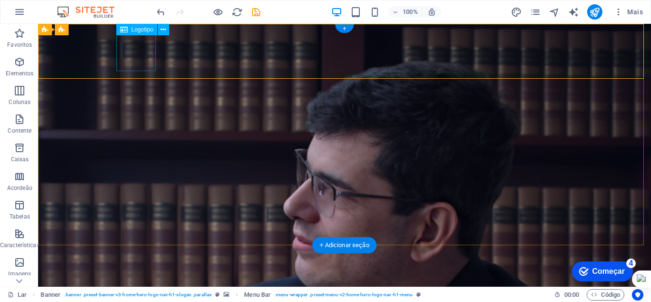
click at [150, 284] on div at bounding box center [345, 304] width 450 height 40
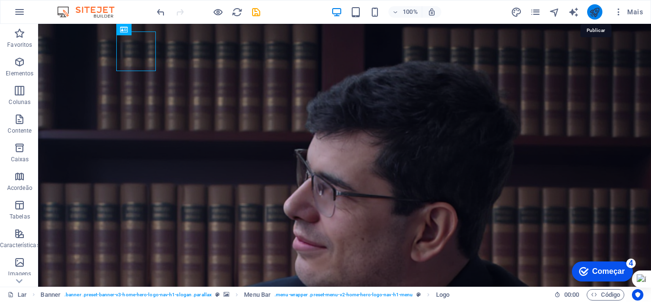
click at [598, 10] on icon "publicar" at bounding box center [594, 12] width 11 height 11
